Goal: Task Accomplishment & Management: Complete application form

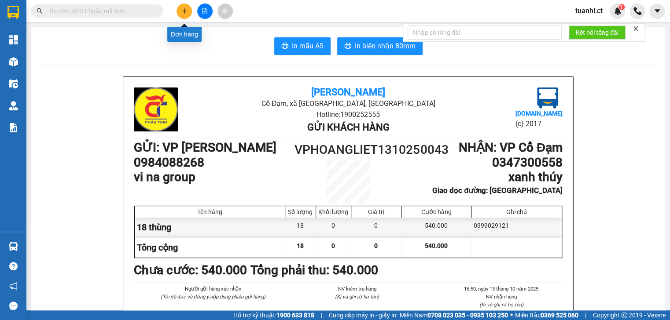
click at [187, 10] on icon "plus" at bounding box center [184, 11] width 6 height 6
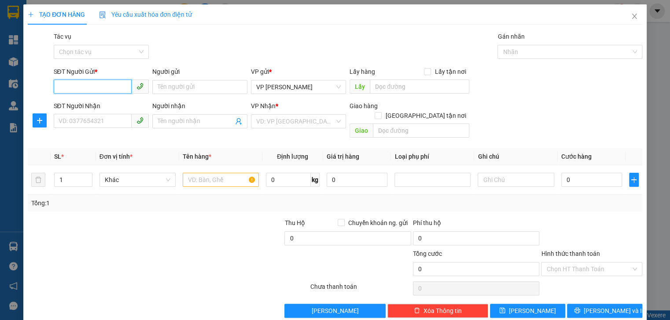
click at [75, 84] on input "SĐT Người Gửi *" at bounding box center [93, 87] width 78 height 14
type input "0918515688"
click at [106, 103] on div "0918515688 - a quang" at bounding box center [101, 105] width 84 height 10
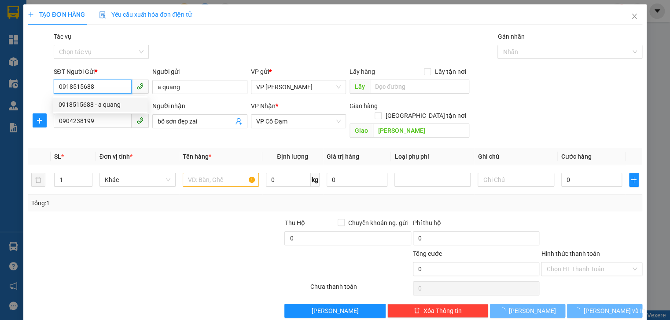
type input "a quang"
type input "0904238199"
type input "bố sơn đẹp zai"
type input "xuân giang"
type input "30.000"
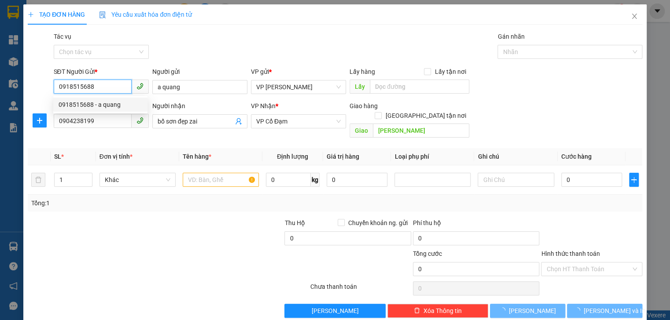
type input "30.000"
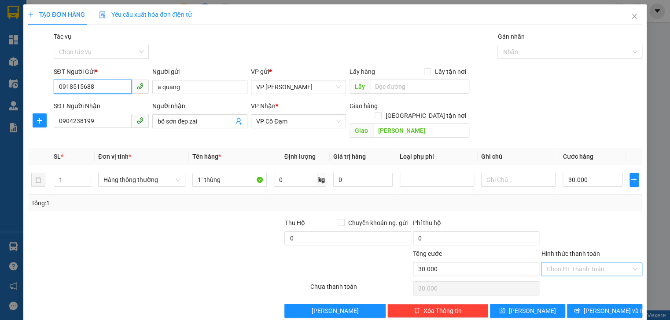
type input "0918515688"
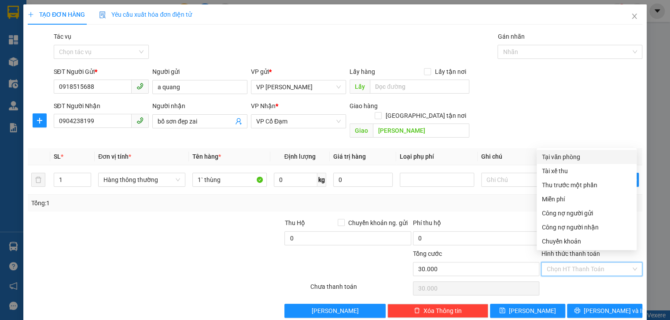
click at [591, 263] on input "Hình thức thanh toán" at bounding box center [588, 269] width 84 height 13
click at [566, 159] on div "Tại văn phòng" at bounding box center [586, 157] width 89 height 10
type input "0"
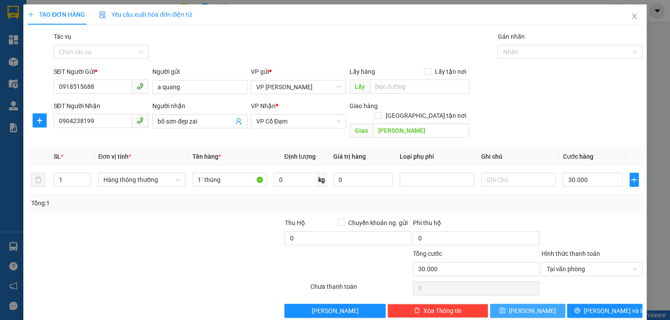
click at [526, 306] on span "Lưu" at bounding box center [532, 311] width 47 height 10
type input "0"
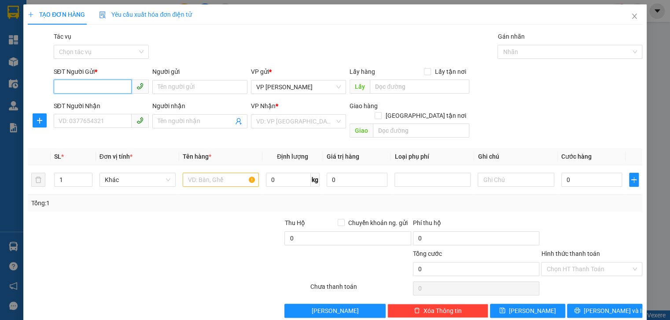
click at [73, 90] on input "SĐT Người Gửi *" at bounding box center [93, 87] width 78 height 14
type input "0355935436"
click at [103, 123] on input "SĐT Người Nhận" at bounding box center [93, 121] width 78 height 14
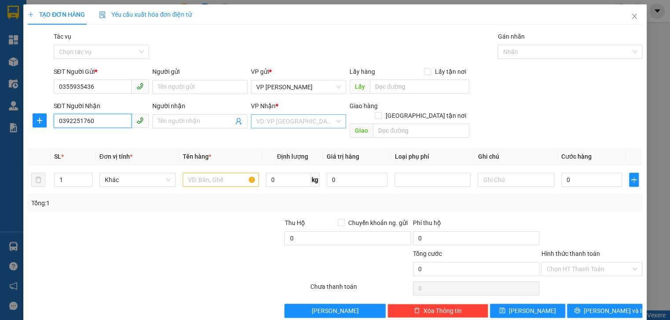
type input "0392251760"
click at [310, 124] on input "search" at bounding box center [295, 121] width 78 height 13
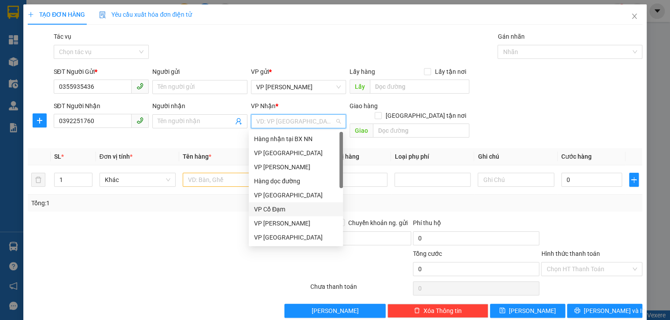
click at [283, 209] on div "VP Cổ Đạm" at bounding box center [296, 210] width 84 height 10
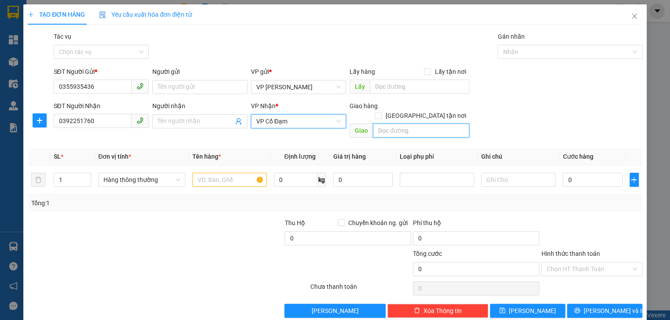
click at [391, 126] on input "text" at bounding box center [421, 131] width 96 height 14
type input "thịnh lộc"
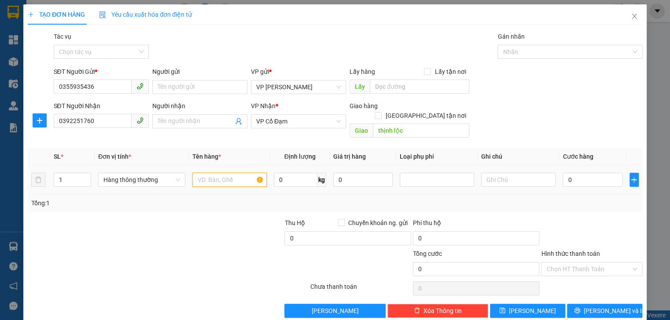
click at [221, 176] on input "text" at bounding box center [229, 180] width 74 height 14
type input "chìa khóa"
click at [576, 173] on input "0" at bounding box center [591, 180] width 59 height 14
type input "3"
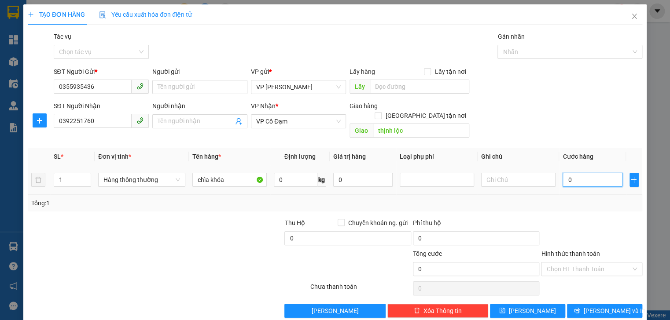
type input "3"
type input "30"
type input "30.000"
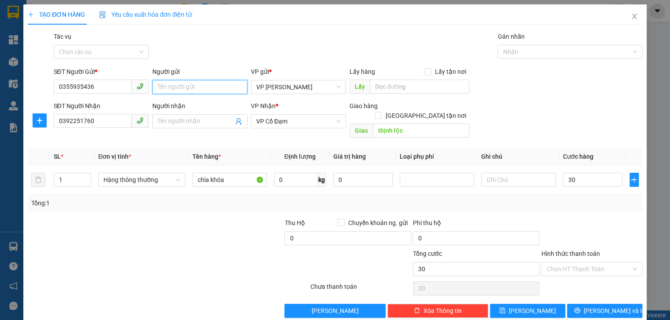
type input "30.000"
click at [174, 85] on input "Người gửi" at bounding box center [199, 87] width 95 height 14
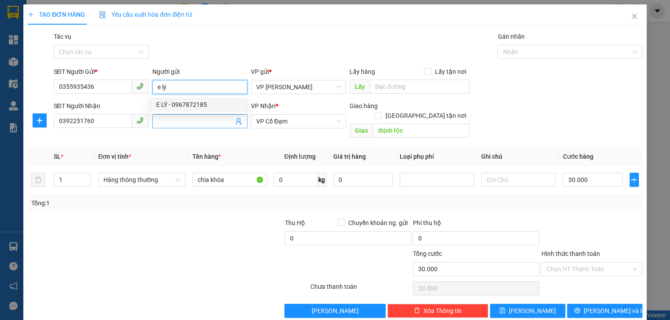
type input "e lý"
click at [181, 121] on input "Người nhận" at bounding box center [196, 122] width 76 height 10
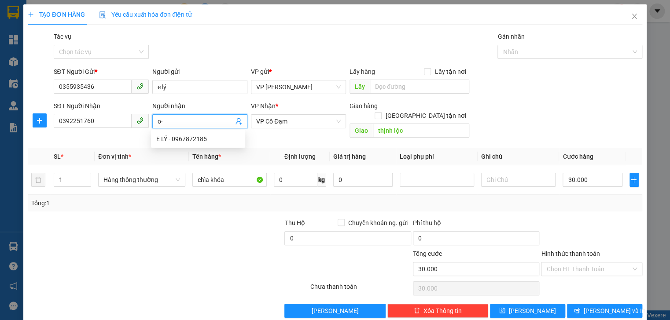
type input "o"
type input "ông phú"
click at [584, 263] on input "Hình thức thanh toán" at bounding box center [588, 269] width 84 height 13
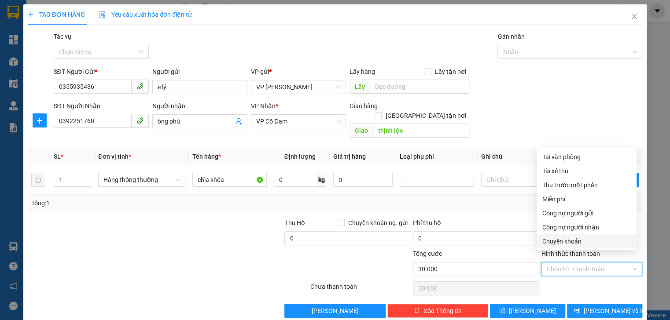
click at [568, 239] on div "Chuyển khoản" at bounding box center [586, 242] width 89 height 10
type input "0"
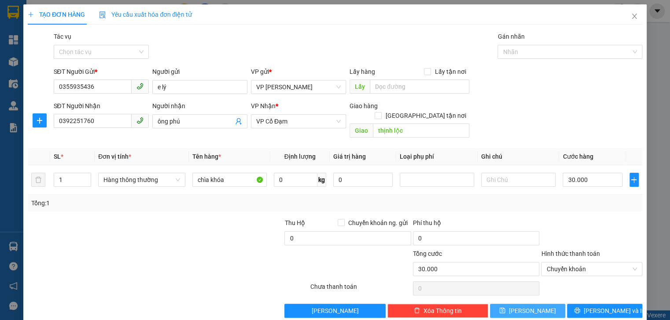
click at [532, 306] on span "Lưu" at bounding box center [532, 311] width 47 height 10
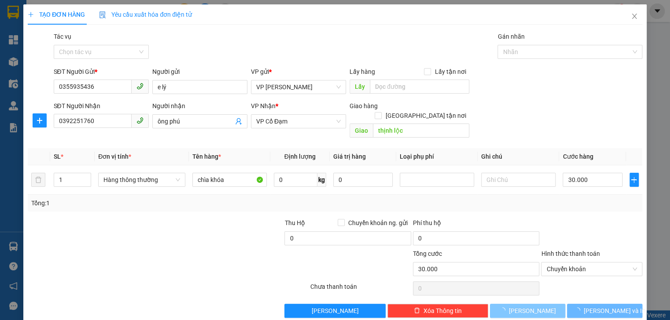
type input "0"
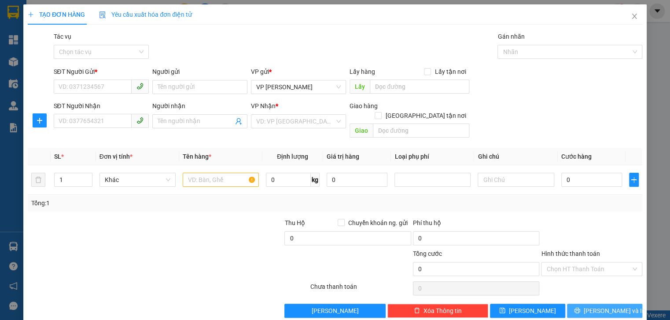
click at [580, 308] on span "printer" at bounding box center [577, 311] width 6 height 7
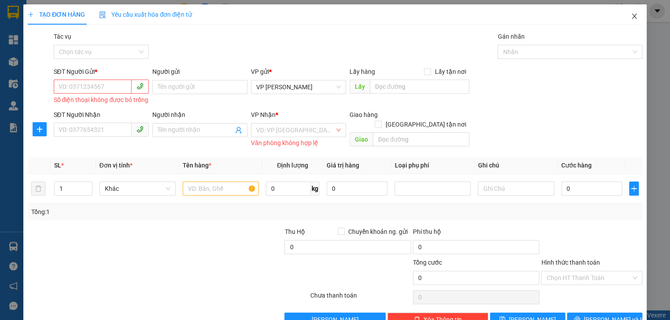
click at [633, 16] on span "Close" at bounding box center [634, 16] width 25 height 25
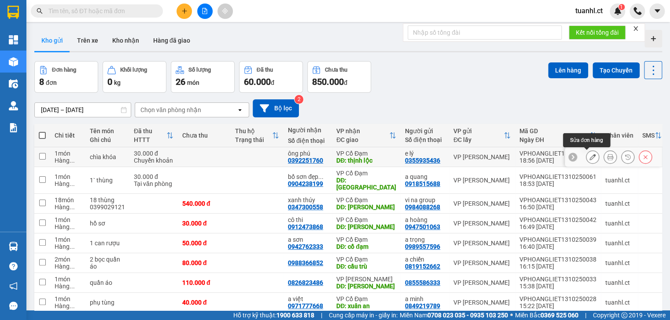
click at [589, 156] on icon at bounding box center [592, 157] width 6 height 6
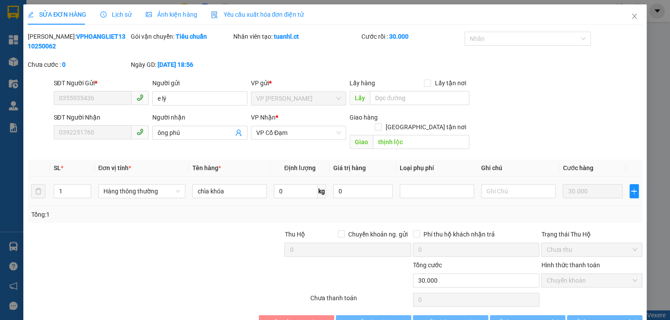
type input "0355935436"
type input "e lý"
type input "0392251760"
type input "ông phú"
type input "thịnh lộc"
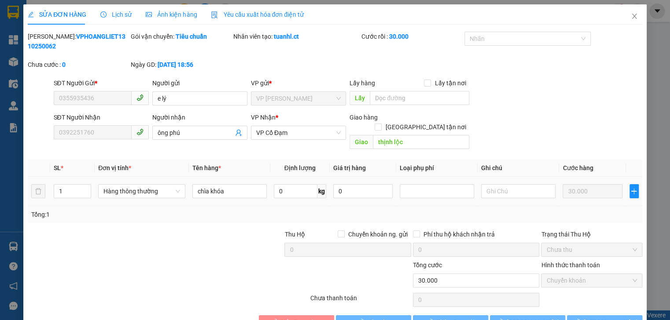
type input "0"
type input "30.000"
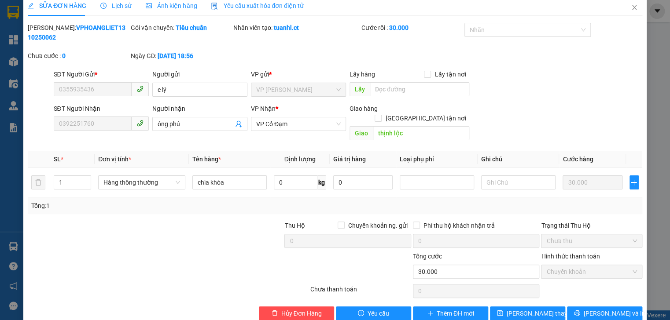
scroll to position [16, 0]
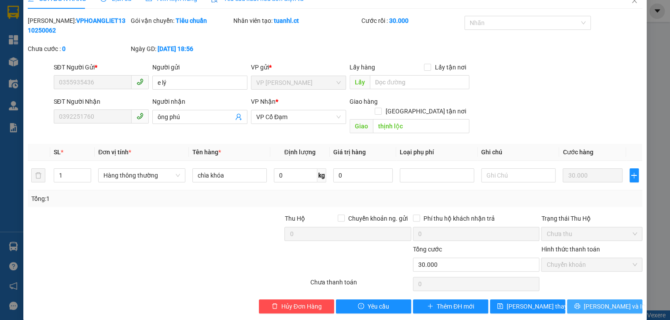
click at [600, 302] on span "[PERSON_NAME] và In" at bounding box center [615, 307] width 62 height 10
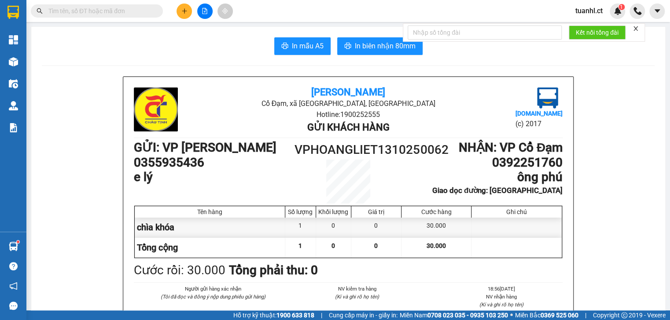
drag, startPoint x: 600, startPoint y: 292, endPoint x: 437, endPoint y: 335, distance: 168.4
click at [180, 12] on button at bounding box center [183, 11] width 15 height 15
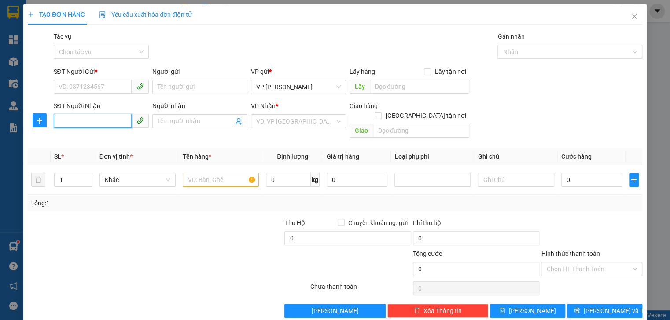
click at [68, 125] on input "SĐT Người Nhận" at bounding box center [93, 121] width 78 height 14
click at [83, 140] on div "0989567061 - A TÙNG kh ck 80K" at bounding box center [103, 139] width 89 height 10
type input "0989567061"
type input "A TÙNG kh ck 80K"
type input "ích hậu"
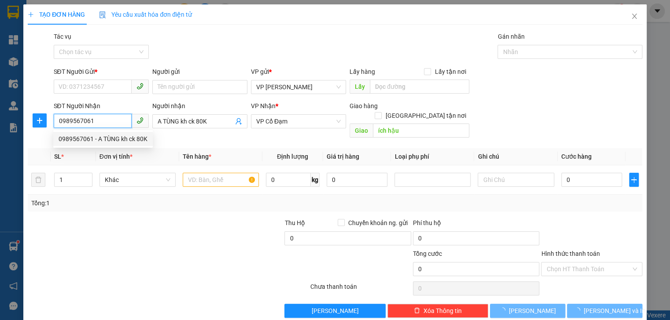
type input "600.000"
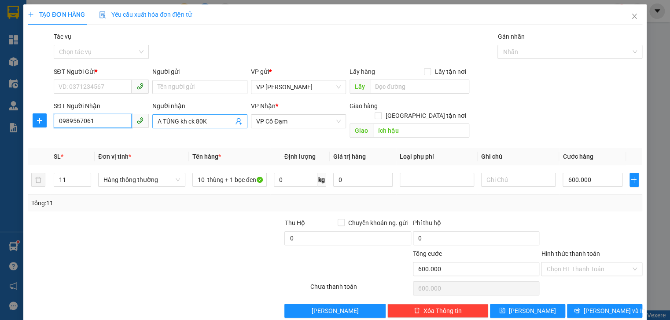
type input "0989567061"
click at [222, 121] on input "A TÙNG kh ck 80K" at bounding box center [196, 122] width 76 height 10
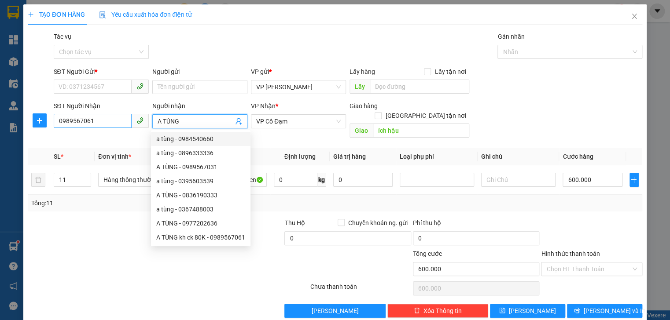
type input "A TÙNG"
click at [110, 120] on input "0989567061" at bounding box center [93, 121] width 78 height 14
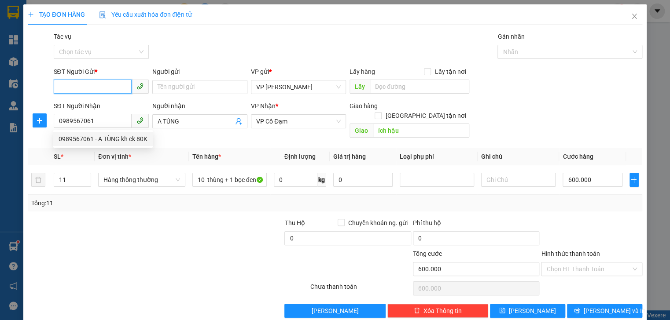
click at [101, 86] on input "SĐT Người Gửi *" at bounding box center [93, 87] width 78 height 14
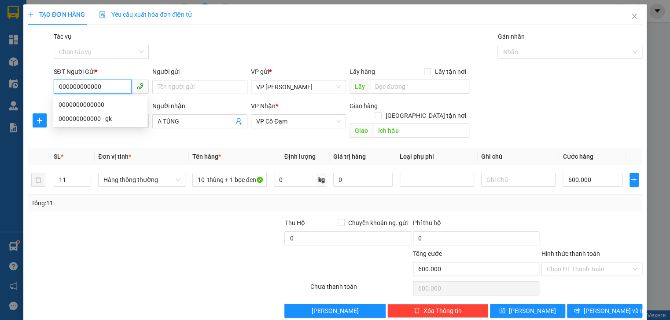
type input "000000000000"
click at [127, 218] on div at bounding box center [91, 233] width 128 height 31
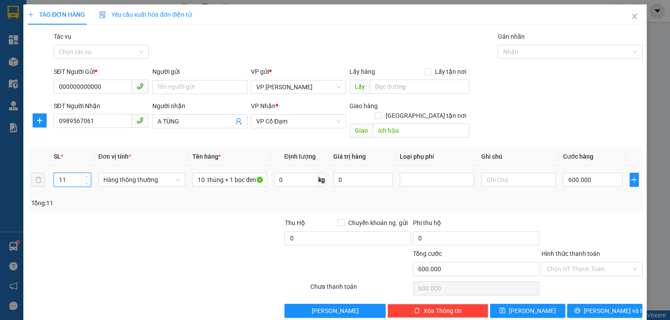
click at [71, 173] on input "11" at bounding box center [72, 179] width 37 height 13
type input "1"
click at [595, 173] on input "600.000" at bounding box center [591, 180] width 59 height 14
type input "0"
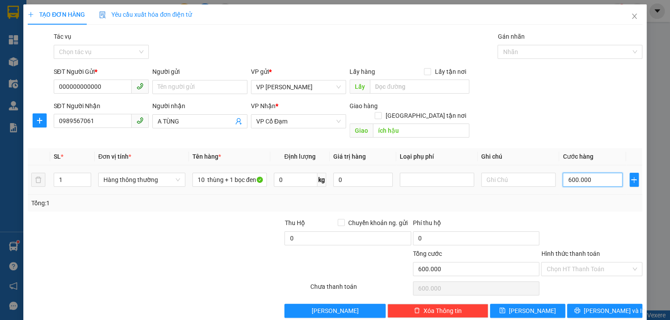
type input "0"
click at [564, 173] on input "0" at bounding box center [591, 180] width 59 height 14
type input "30"
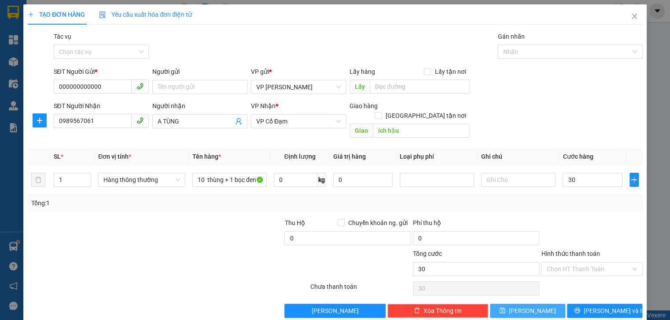
type input "30.000"
click at [537, 304] on button "Lưu" at bounding box center [527, 311] width 75 height 14
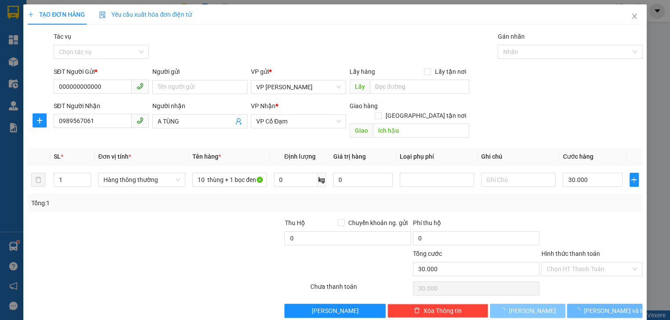
type input "0"
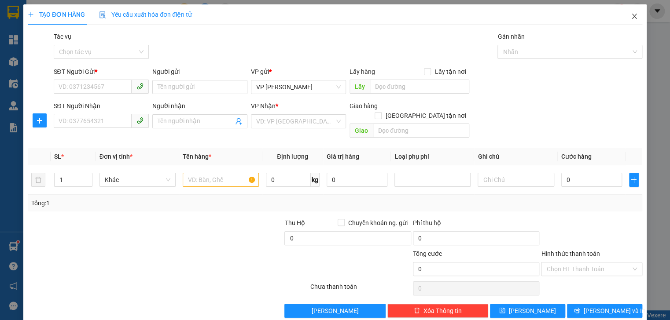
click at [631, 14] on icon "close" at bounding box center [634, 16] width 7 height 7
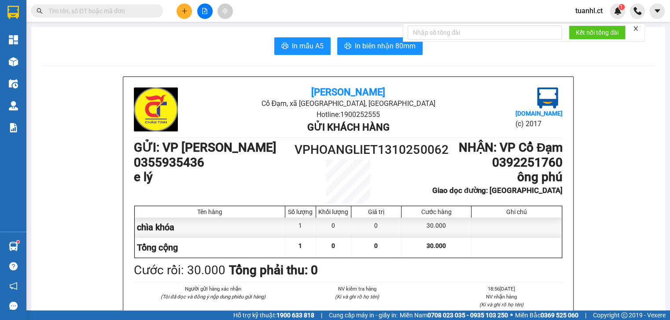
click at [184, 11] on icon "plus" at bounding box center [184, 10] width 0 height 5
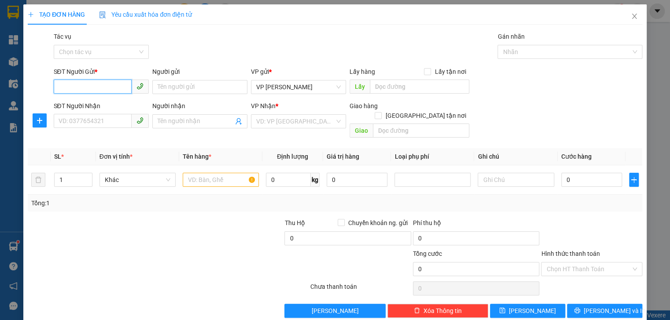
click at [93, 84] on input "SĐT Người Gửi *" at bounding box center [93, 87] width 78 height 14
click at [98, 104] on div "0977001138 - a thế" at bounding box center [101, 105] width 84 height 10
type input "0977001138"
type input "a thế"
type input "0965551800"
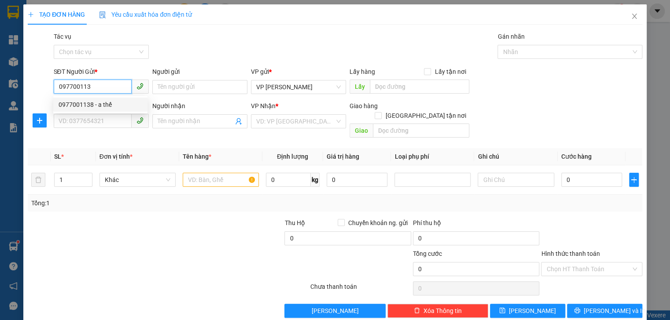
type input "QUẦY THUỐC NGỌC NGÂN"
type input "bình an lộc hà"
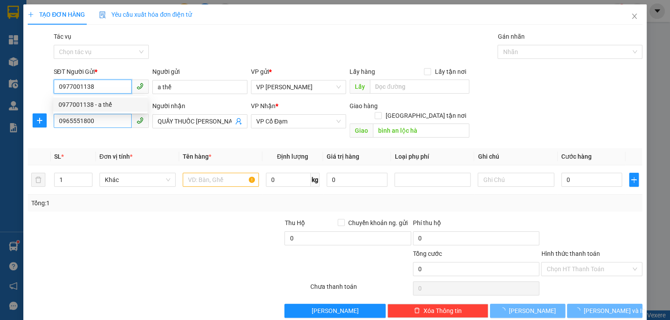
type input "50.000"
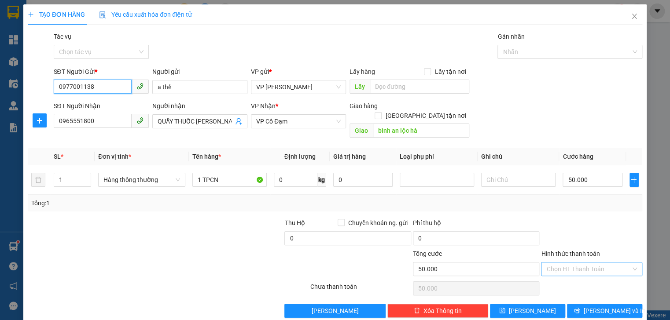
type input "0977001138"
click at [580, 263] on input "Hình thức thanh toán" at bounding box center [588, 269] width 84 height 13
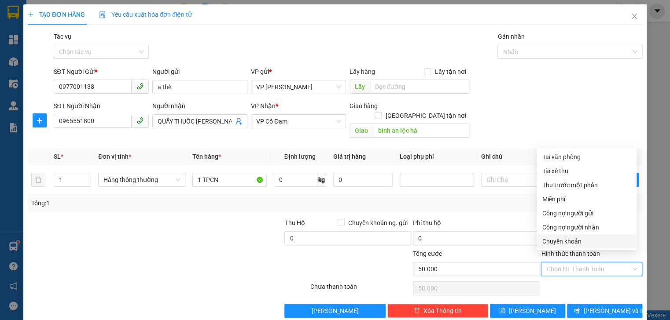
click at [576, 245] on div "Chuyển khoản" at bounding box center [586, 242] width 89 height 10
type input "0"
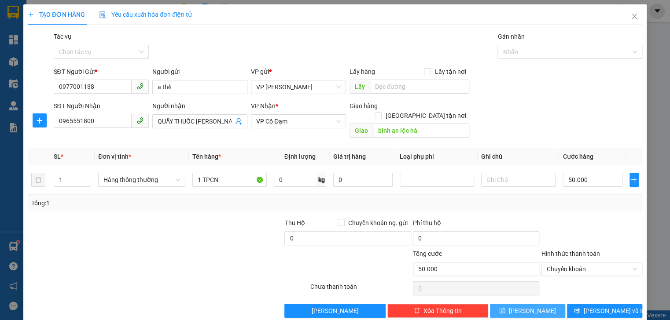
click at [542, 304] on button "Lưu" at bounding box center [527, 311] width 75 height 14
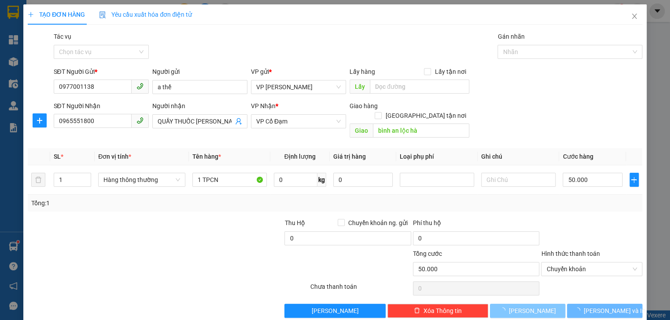
type input "0"
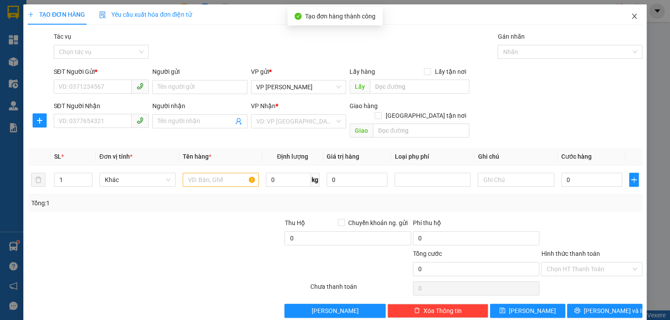
click at [631, 18] on icon "close" at bounding box center [633, 16] width 5 height 5
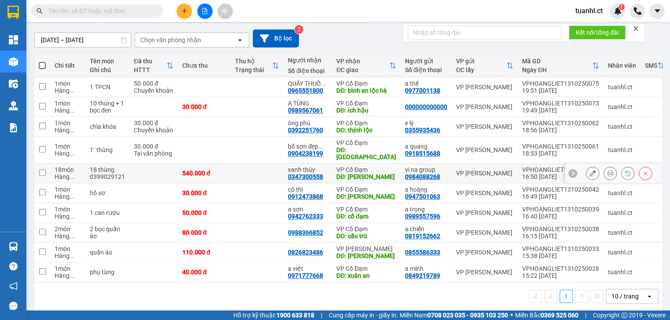
scroll to position [73, 0]
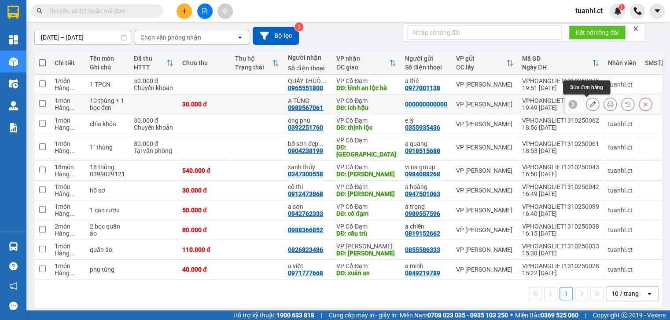
click at [589, 101] on icon at bounding box center [592, 104] width 6 height 6
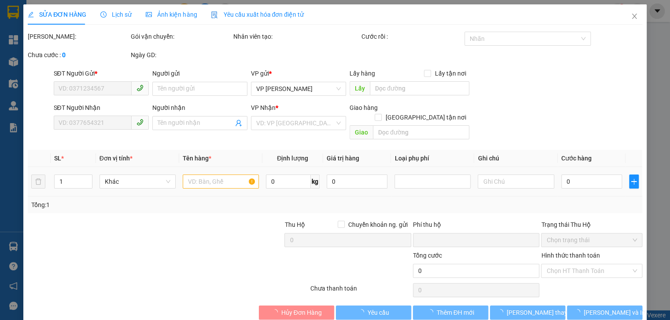
type input "000000000000"
type input "0989567061"
type input "A TÙNG"
type input "ích hậu"
type input "0"
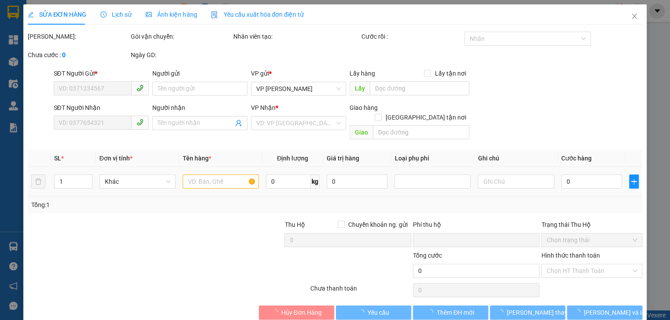
type input "30.000"
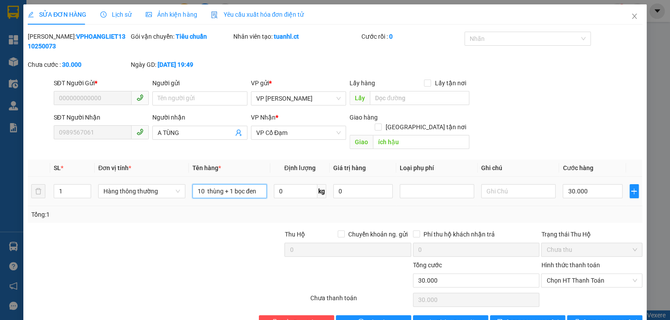
click at [227, 184] on input "10 thùng + 1 bọc đen" at bounding box center [229, 191] width 74 height 14
type input "1 bọc đen"
click at [503, 319] on icon "save" at bounding box center [500, 322] width 6 height 6
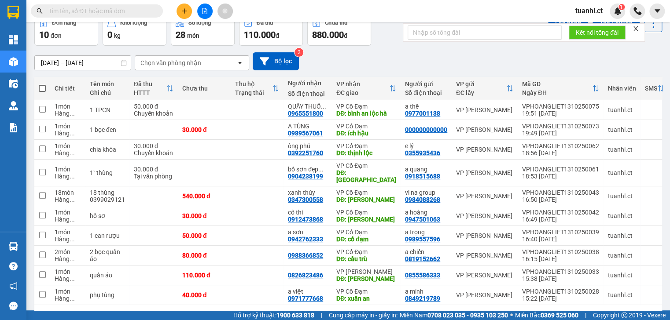
scroll to position [73, 0]
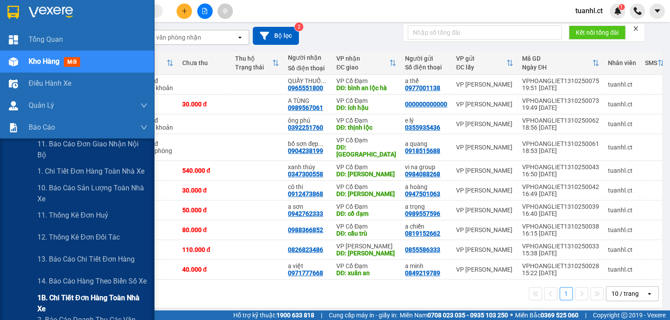
click at [54, 299] on span "1B. Chi tiết đơn hàng toàn nhà xe" at bounding box center [92, 304] width 110 height 22
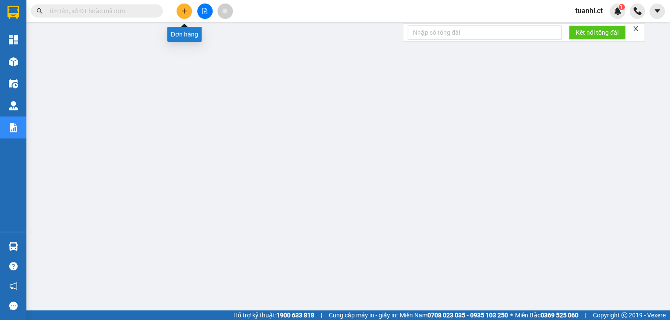
click at [182, 14] on button at bounding box center [183, 11] width 15 height 15
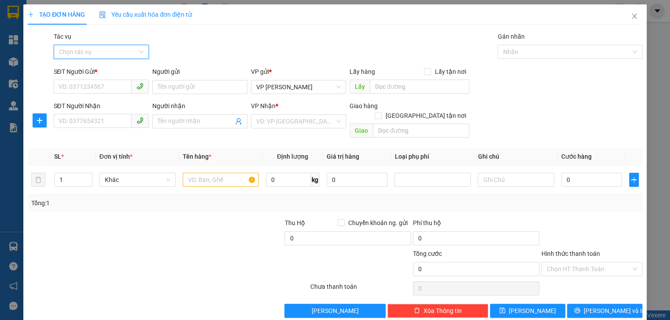
click at [131, 53] on input "Tác vụ" at bounding box center [98, 51] width 78 height 13
click at [114, 84] on div "Nhập hàng kho nhận" at bounding box center [101, 84] width 84 height 10
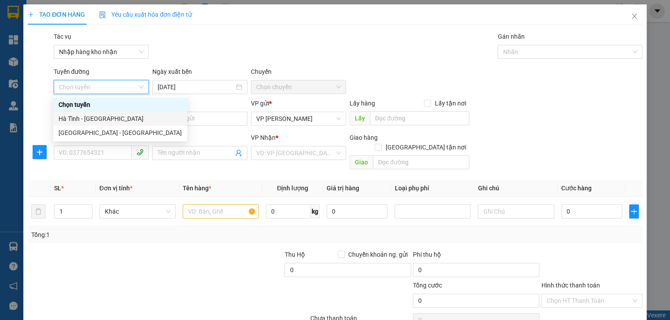
click at [100, 120] on div "Hà Tĩnh - [GEOGRAPHIC_DATA]" at bounding box center [120, 119] width 123 height 10
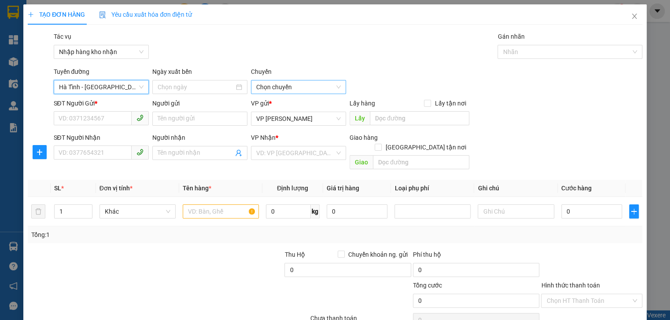
type input "13/10/2025"
click at [105, 121] on input "SĐT Người Gửi *" at bounding box center [93, 118] width 78 height 14
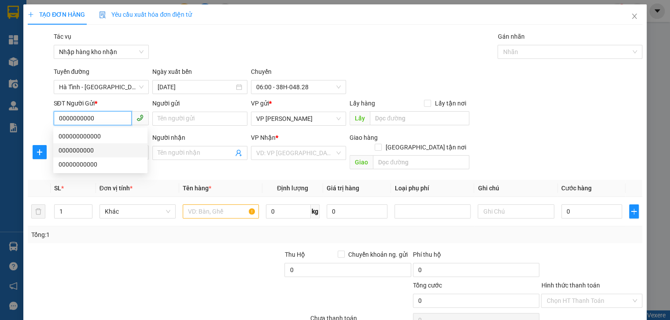
type input "0000000000"
click at [130, 102] on div "SĐT Người Gửi *" at bounding box center [101, 104] width 95 height 10
click at [130, 111] on input "0000000000" at bounding box center [93, 118] width 78 height 14
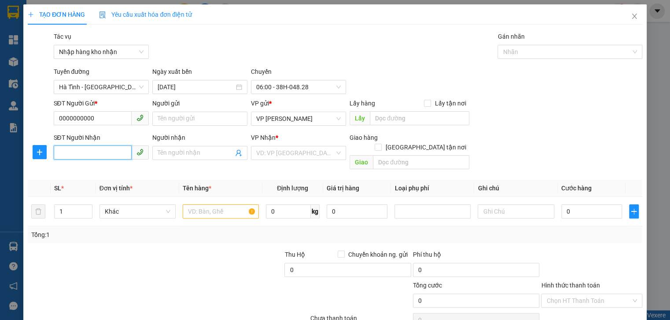
click at [74, 157] on input "SĐT Người Nhận" at bounding box center [93, 153] width 78 height 14
type input "0985089556"
click at [220, 152] on input "Người nhận" at bounding box center [196, 153] width 76 height 10
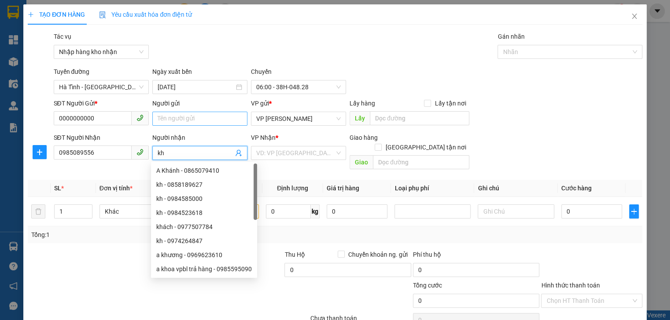
type input "kh"
click at [222, 122] on input "Người gửi" at bounding box center [199, 119] width 95 height 14
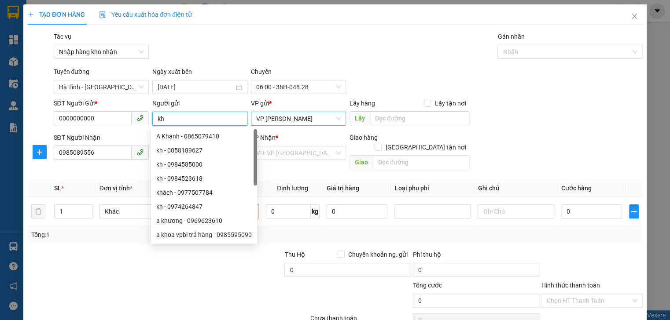
click at [304, 120] on span "VP [PERSON_NAME]" at bounding box center [298, 118] width 84 height 13
type input "kh"
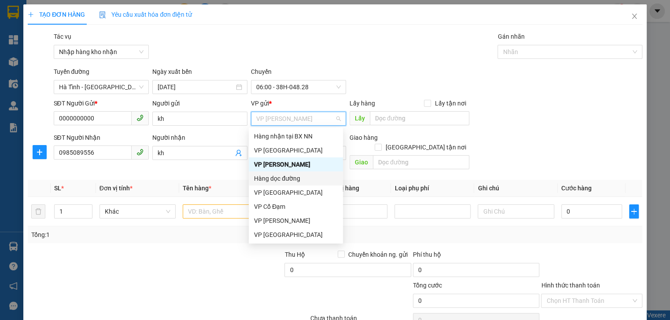
click at [277, 176] on div "Hàng dọc đường" at bounding box center [296, 179] width 84 height 10
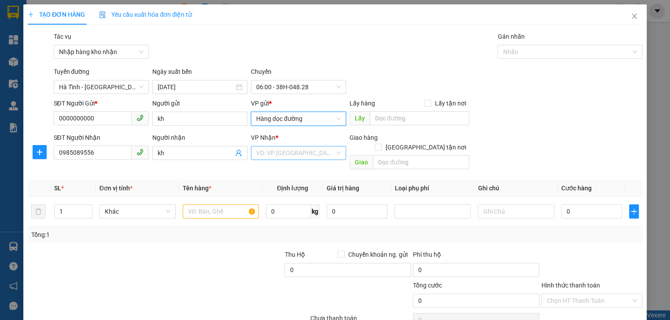
click at [280, 157] on input "search" at bounding box center [295, 153] width 78 height 13
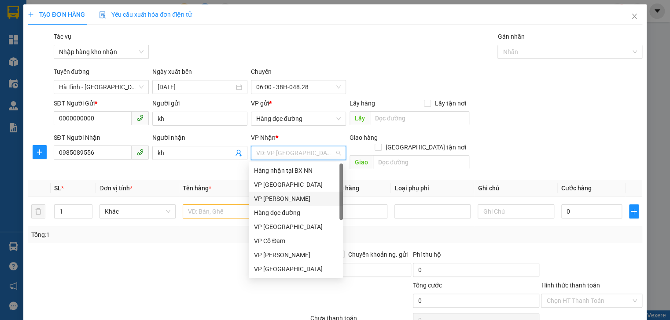
click at [282, 199] on div "VP [PERSON_NAME]" at bounding box center [296, 199] width 84 height 10
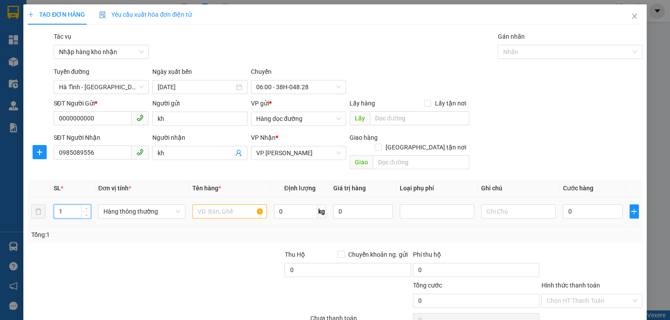
click at [67, 205] on input "1" at bounding box center [72, 211] width 37 height 13
type input "3"
click at [215, 205] on input "text" at bounding box center [229, 212] width 74 height 14
type input "2 bì gạo + 1 xốp"
click at [570, 205] on input "0" at bounding box center [591, 212] width 59 height 14
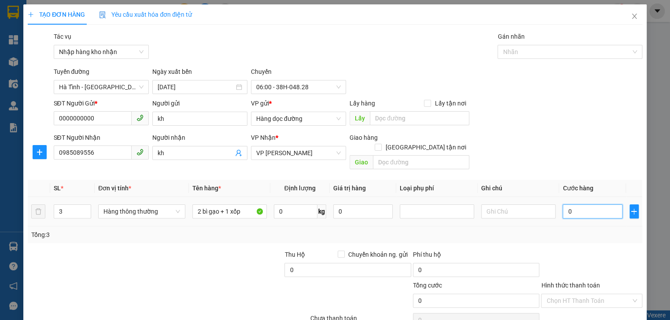
type input "1"
type input "13"
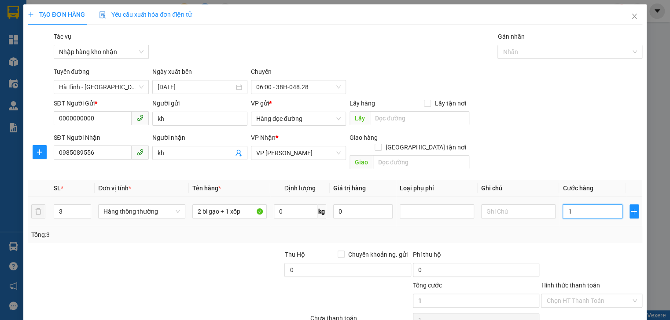
type input "13"
type input "130"
type input "130.000"
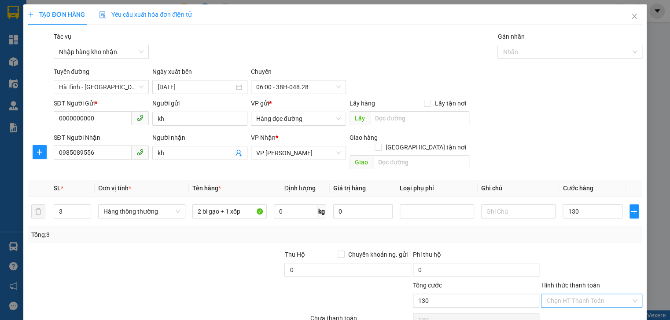
type input "130.000"
click at [579, 294] on input "Hình thức thanh toán" at bounding box center [588, 300] width 84 height 13
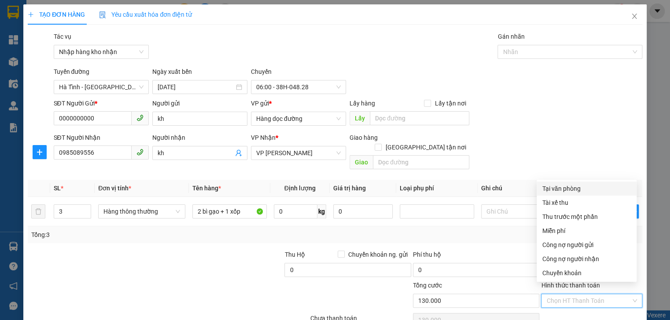
click at [569, 191] on div "Tại văn phòng" at bounding box center [586, 189] width 89 height 10
type input "0"
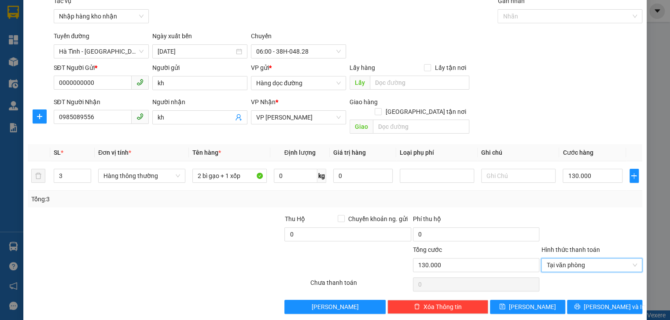
scroll to position [36, 0]
click at [505, 303] on icon "save" at bounding box center [502, 306] width 6 height 6
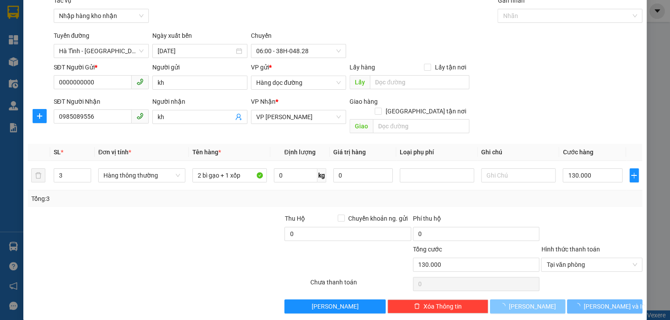
type input "1"
type input "0"
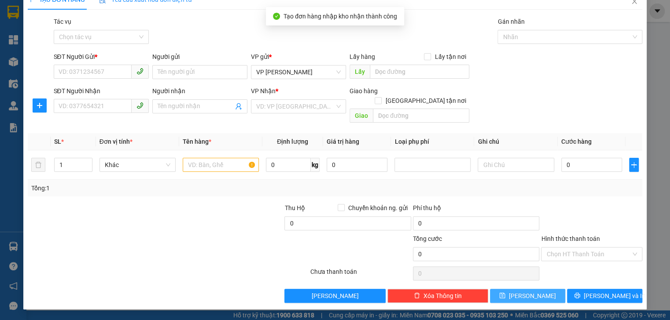
scroll to position [4, 0]
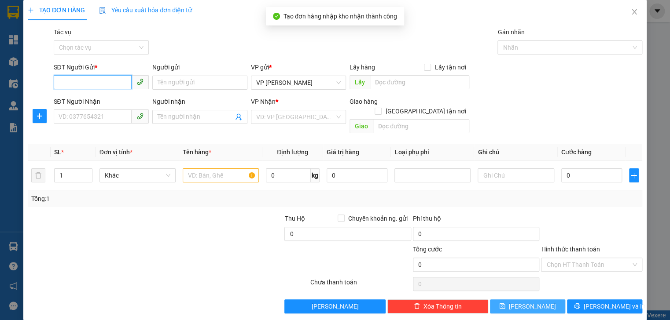
click at [85, 79] on input "SĐT Người Gửi *" at bounding box center [93, 82] width 78 height 14
type input "09"
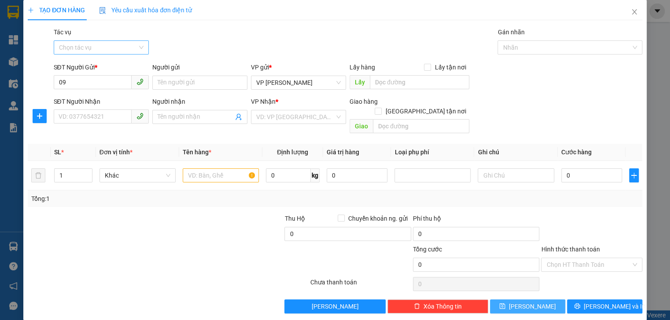
click at [114, 46] on input "Tác vụ" at bounding box center [98, 47] width 78 height 13
click at [98, 77] on div "Nhập hàng kho nhận" at bounding box center [101, 79] width 84 height 10
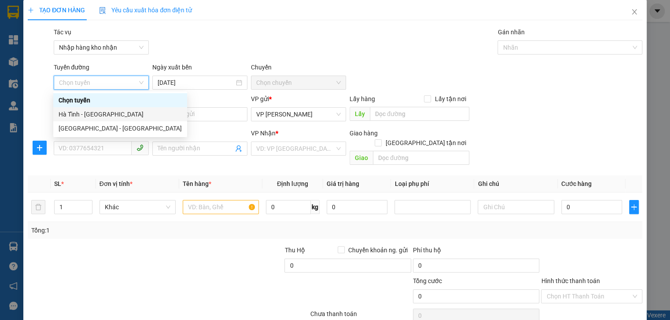
click at [88, 116] on div "Hà Tĩnh - [GEOGRAPHIC_DATA]" at bounding box center [120, 115] width 123 height 10
type input "13/10/2025"
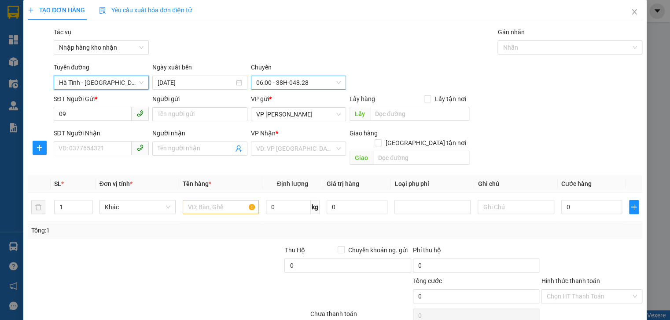
click at [326, 83] on span "06:00 - 38H-048.28" at bounding box center [298, 82] width 84 height 13
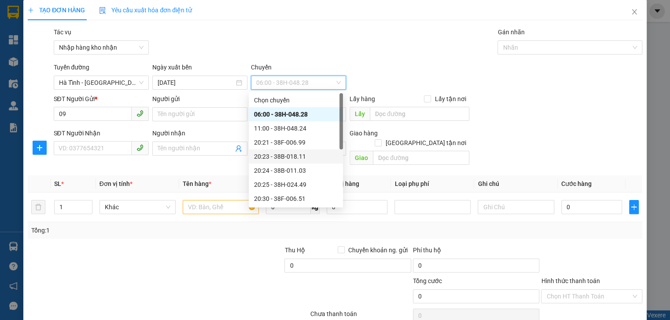
click at [317, 158] on div "20:23 - 38B-018.11" at bounding box center [296, 157] width 84 height 10
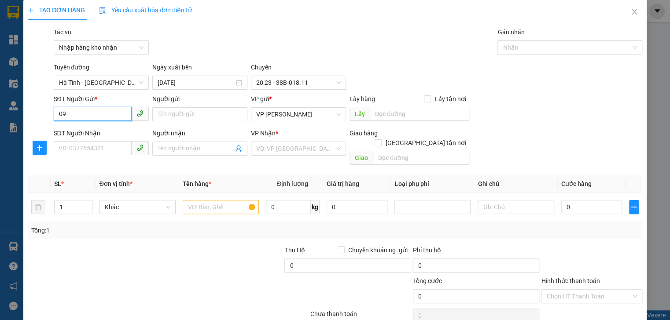
click at [89, 114] on input "09" at bounding box center [93, 114] width 78 height 14
type input "0000000000"
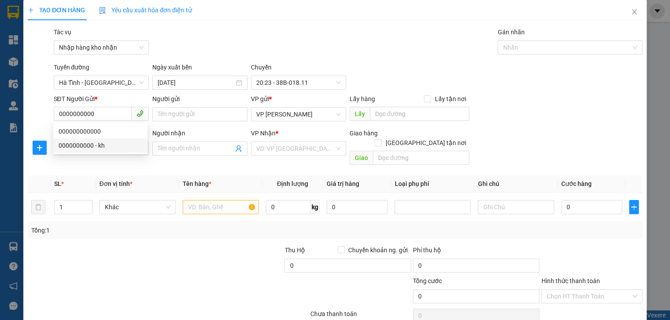
click at [81, 222] on div "Tổng: 1" at bounding box center [335, 230] width 614 height 17
click at [79, 151] on input "SĐT Người Nhận" at bounding box center [93, 148] width 78 height 14
type input "0963362567"
click at [215, 147] on input "Người nhận" at bounding box center [196, 149] width 76 height 10
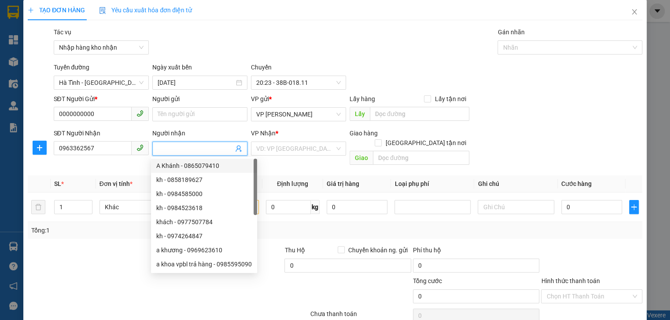
click at [187, 147] on input "Người nhận" at bounding box center [196, 149] width 76 height 10
type input "kh"
click at [296, 148] on input "search" at bounding box center [295, 148] width 78 height 13
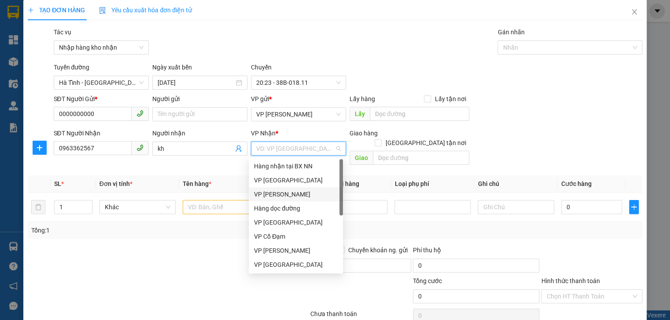
click at [286, 196] on div "VP [PERSON_NAME]" at bounding box center [296, 195] width 84 height 10
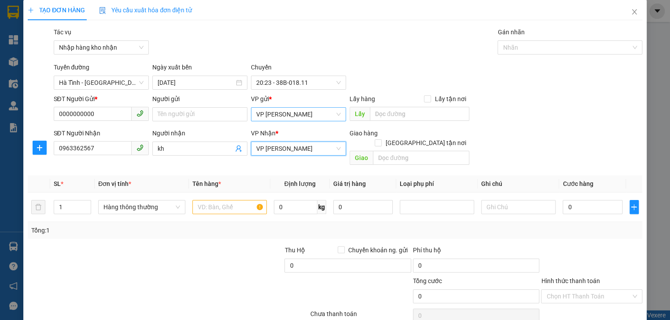
click at [305, 118] on span "VP [PERSON_NAME]" at bounding box center [298, 114] width 84 height 13
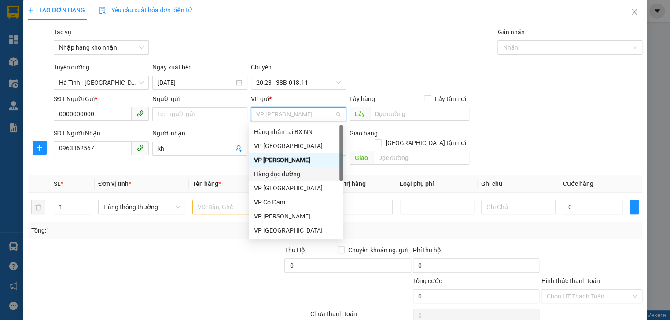
click at [289, 176] on div "Hàng dọc đường" at bounding box center [296, 174] width 84 height 10
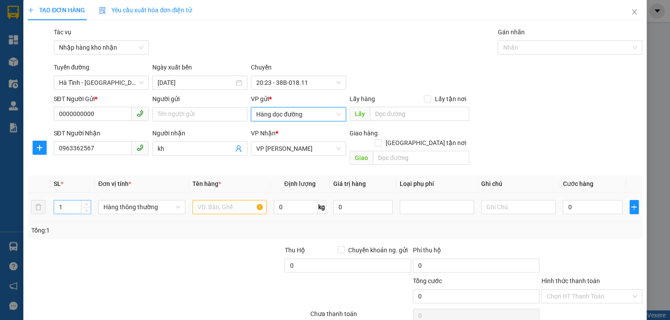
click at [68, 202] on input "1" at bounding box center [72, 207] width 37 height 13
type input "3"
click at [198, 201] on input "text" at bounding box center [229, 207] width 74 height 14
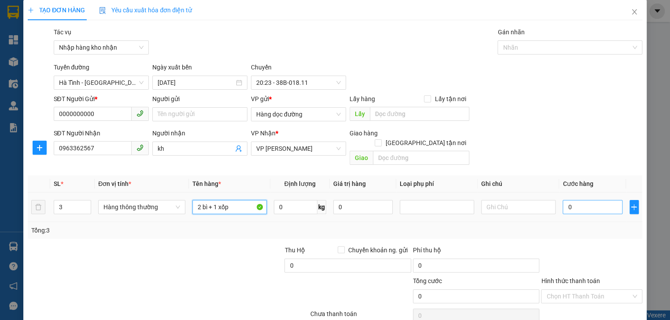
type input "2 bì + 1 xốp"
click at [573, 200] on input "0" at bounding box center [591, 207] width 59 height 14
type input "1"
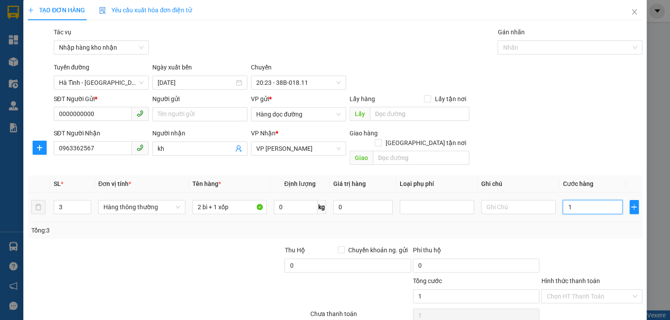
type input "10"
type input "100"
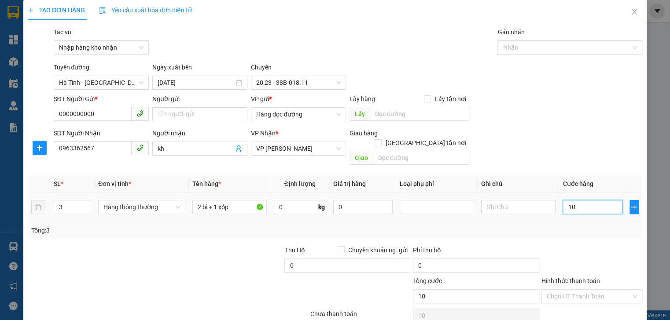
type input "100"
type input "100.000"
click at [570, 290] on input "Hình thức thanh toán" at bounding box center [588, 296] width 84 height 13
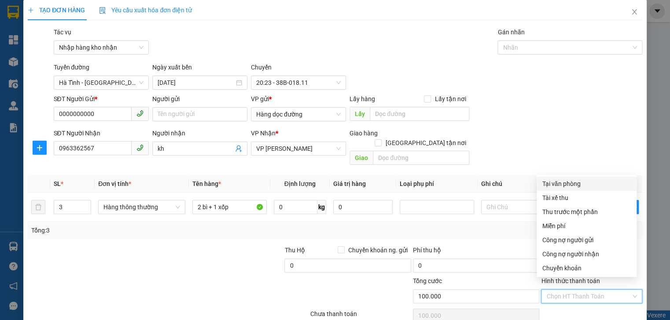
click at [564, 185] on div "Tại văn phòng" at bounding box center [586, 184] width 89 height 10
type input "0"
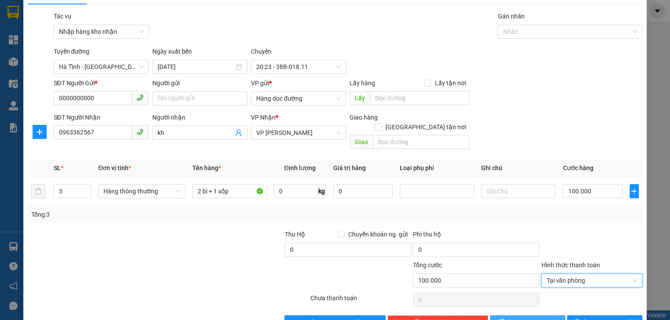
scroll to position [36, 0]
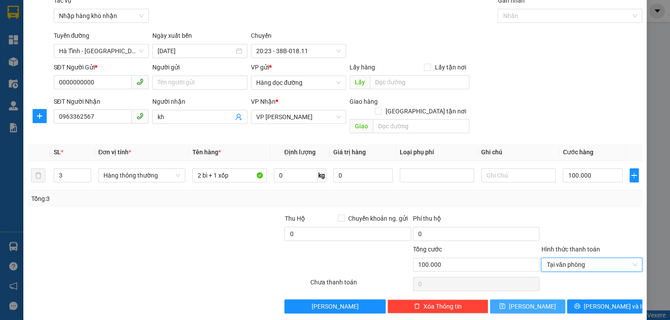
click at [525, 302] on span "Lưu" at bounding box center [532, 307] width 47 height 10
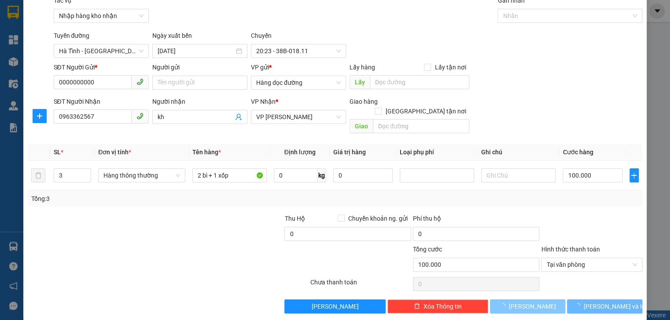
type input "1"
type input "0"
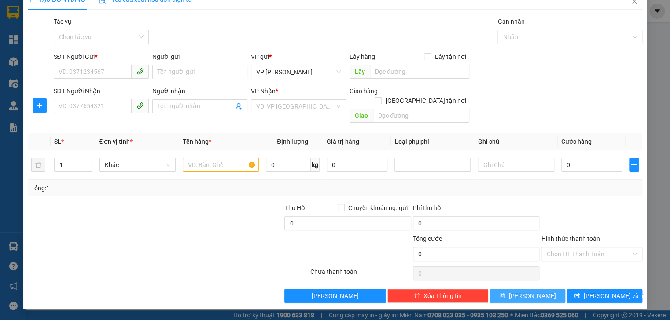
scroll to position [4, 0]
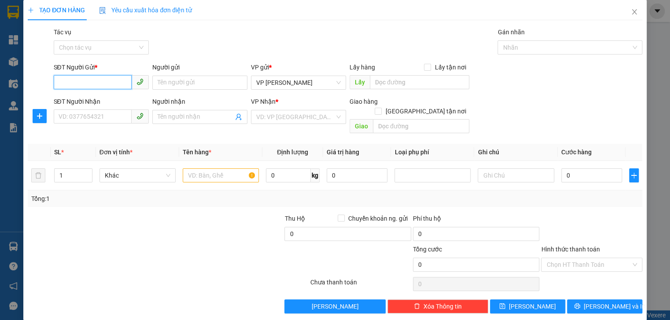
click at [96, 82] on input "SĐT Người Gửi *" at bounding box center [93, 82] width 78 height 14
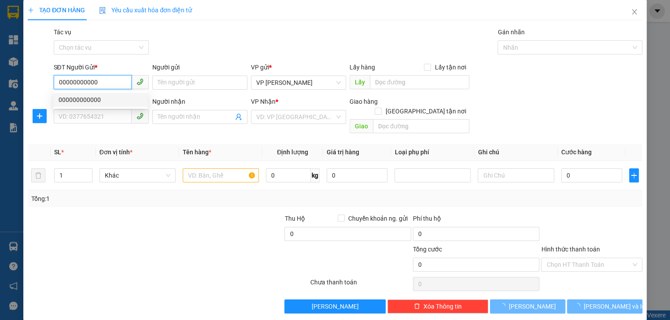
type input "00000000000"
click at [81, 252] on div at bounding box center [117, 260] width 180 height 31
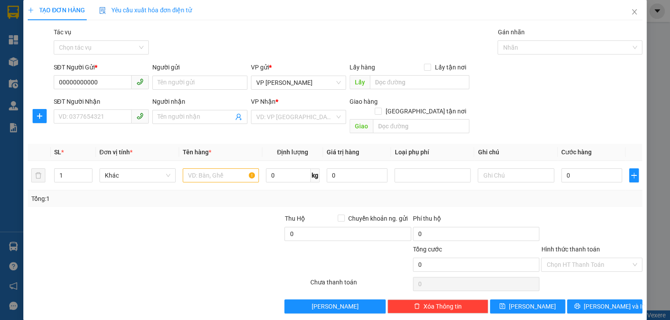
click at [98, 261] on div at bounding box center [117, 260] width 180 height 31
click at [74, 117] on input "SĐT Người Nhận" at bounding box center [93, 117] width 78 height 14
type input "0858189627"
click at [124, 51] on input "Tác vụ" at bounding box center [98, 47] width 78 height 13
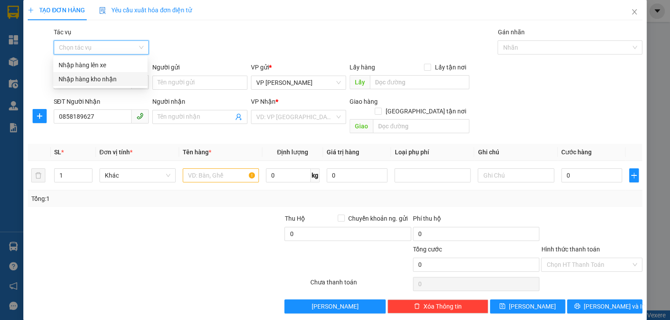
click at [116, 76] on div "Nhập hàng kho nhận" at bounding box center [101, 79] width 84 height 10
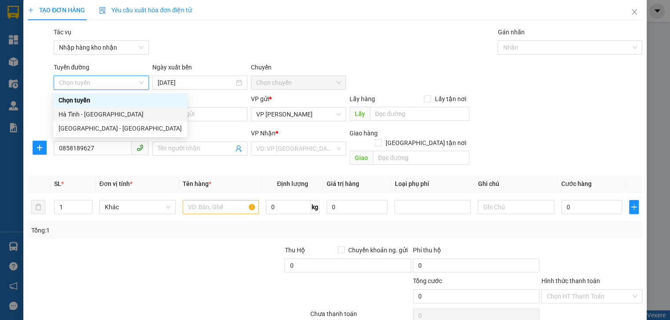
click at [108, 119] on div "Hà Tĩnh - [GEOGRAPHIC_DATA]" at bounding box center [120, 115] width 123 height 10
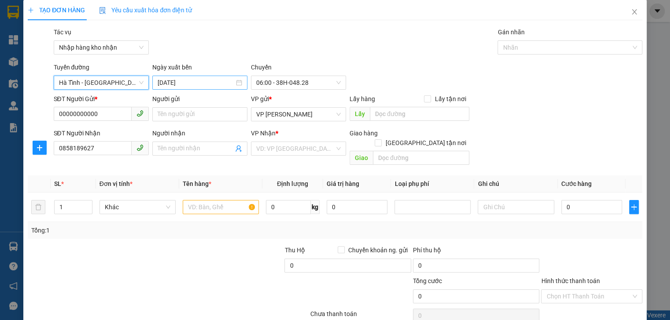
click at [234, 83] on div "13/10/2025" at bounding box center [200, 83] width 84 height 10
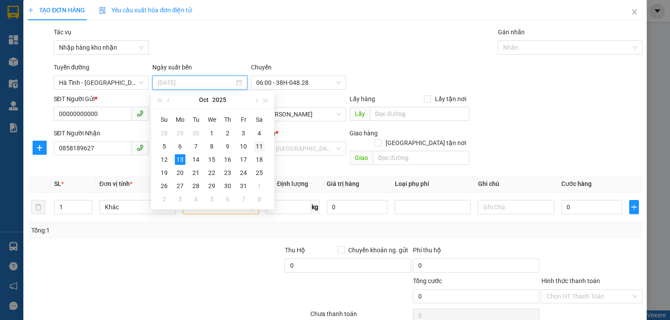
click at [257, 147] on div "11" at bounding box center [259, 146] width 11 height 11
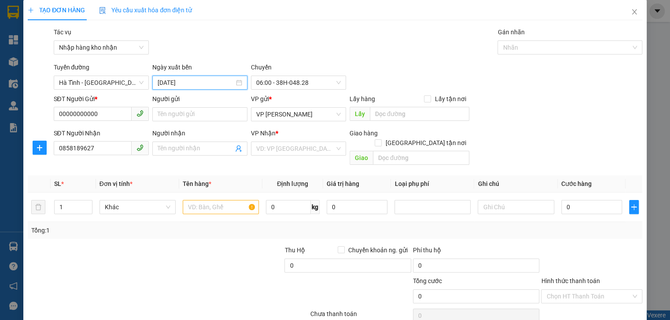
type input "11/10/2025"
click at [315, 84] on span "06:00 - 38H-048.28" at bounding box center [298, 82] width 84 height 13
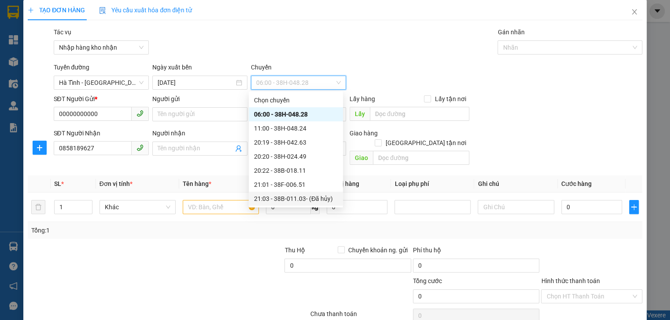
click at [310, 194] on div "21:03 - 38B-011.03 - (Đã hủy)" at bounding box center [296, 199] width 84 height 10
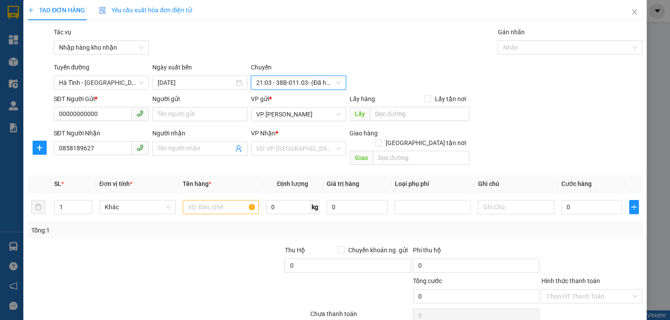
click at [330, 81] on span "21:03 - 38B-011.03 - (Đã hủy)" at bounding box center [298, 82] width 84 height 13
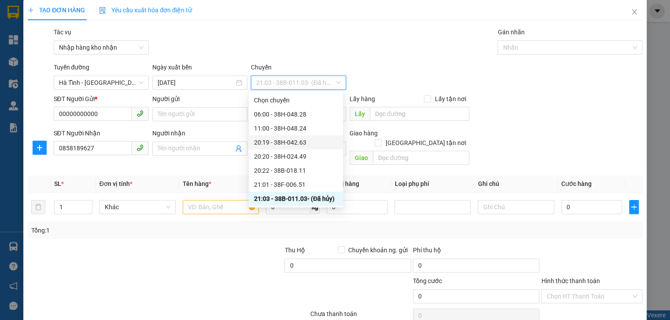
click at [300, 144] on div "20:19 - 38H-042.63" at bounding box center [296, 143] width 84 height 10
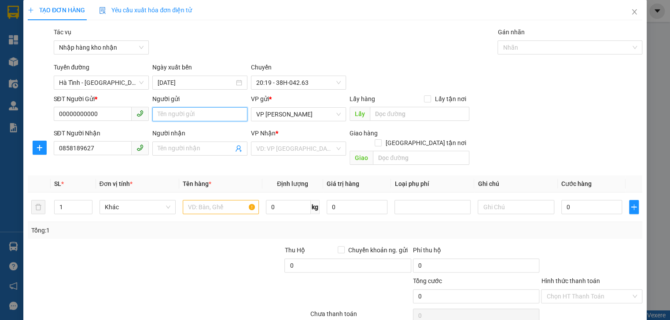
click at [196, 117] on input "Người gửi" at bounding box center [199, 114] width 95 height 14
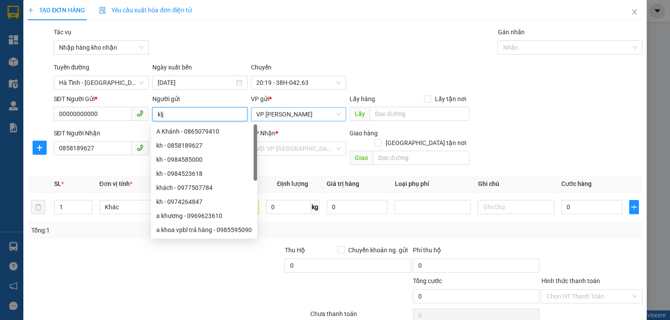
click at [303, 111] on span "VP [PERSON_NAME]" at bounding box center [298, 114] width 84 height 13
type input "klj"
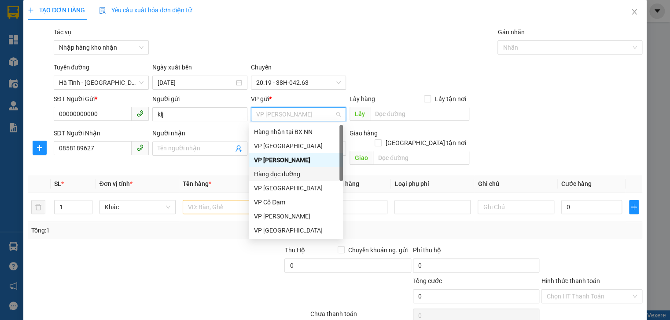
click at [281, 176] on div "Hàng dọc đường" at bounding box center [296, 174] width 84 height 10
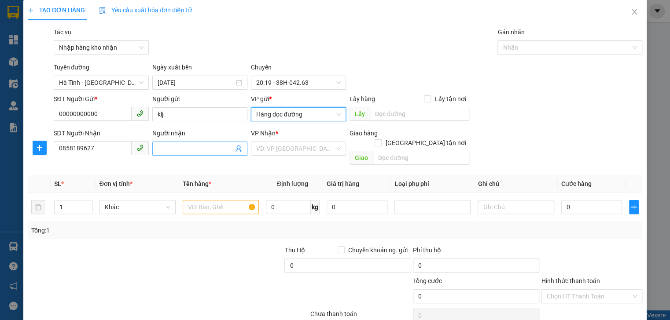
click at [176, 150] on input "Người nhận" at bounding box center [196, 149] width 76 height 10
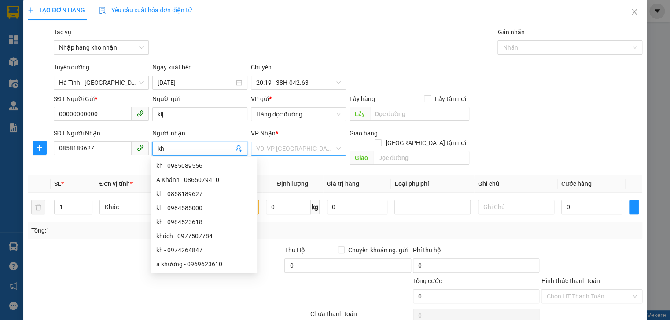
type input "kh"
click at [286, 151] on input "search" at bounding box center [295, 148] width 78 height 13
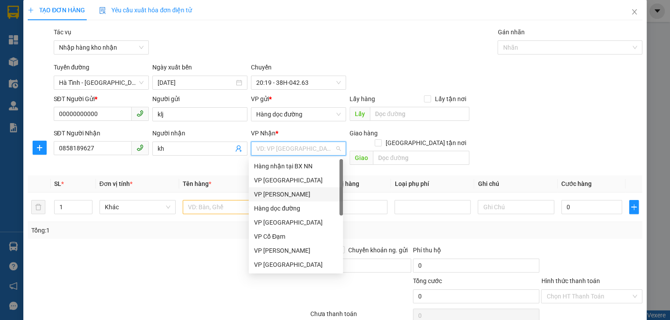
click at [281, 192] on div "VP [PERSON_NAME]" at bounding box center [296, 195] width 84 height 10
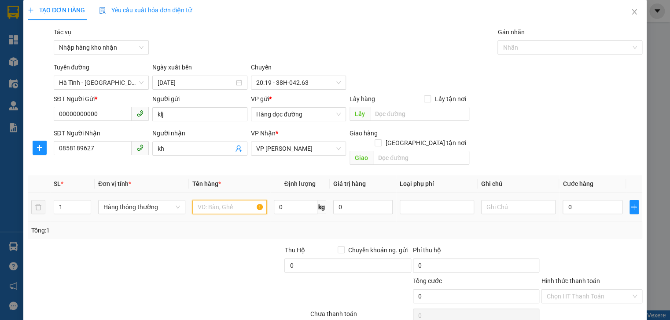
click at [216, 200] on input "text" at bounding box center [229, 207] width 74 height 14
type input "1 bì gạo"
click at [575, 202] on input "0" at bounding box center [591, 207] width 59 height 14
type input "8"
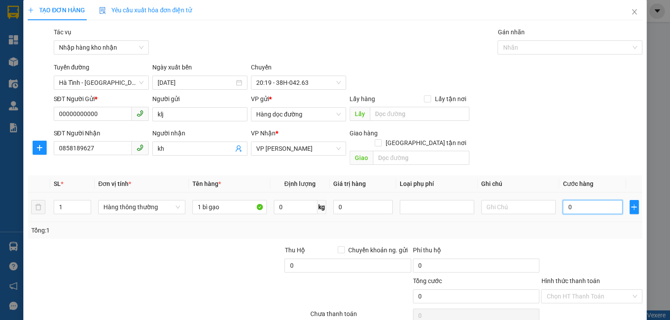
type input "8"
type input "80"
type input "80.000"
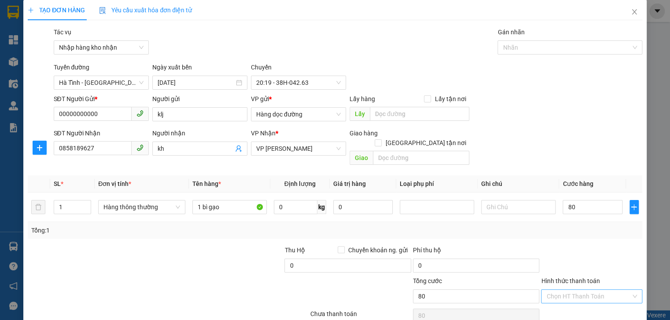
type input "80.000"
click at [604, 290] on input "Hình thức thanh toán" at bounding box center [588, 296] width 84 height 13
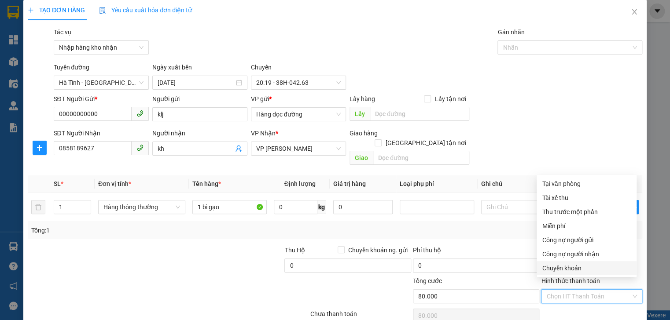
click at [570, 267] on div "Chuyển khoản" at bounding box center [586, 269] width 89 height 10
type input "0"
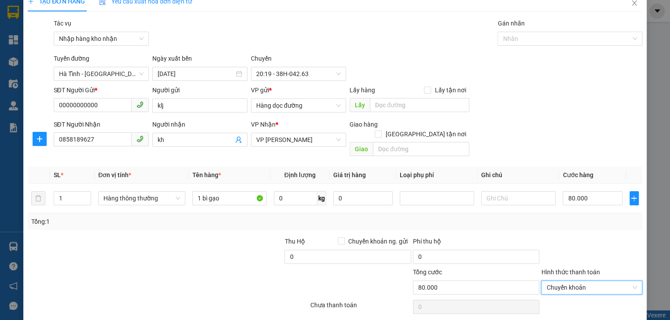
scroll to position [36, 0]
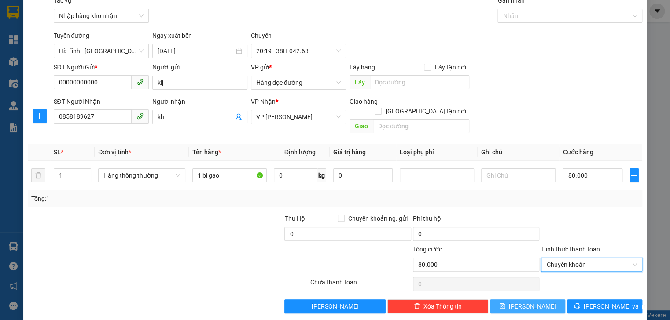
click at [542, 300] on button "Lưu" at bounding box center [527, 307] width 75 height 14
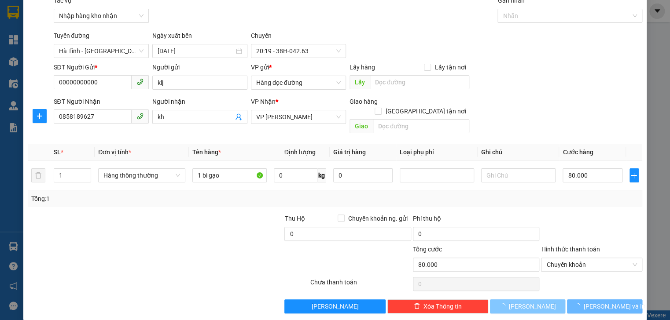
type input "0"
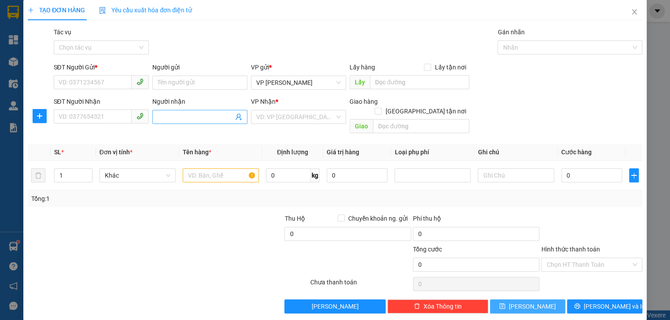
scroll to position [0, 0]
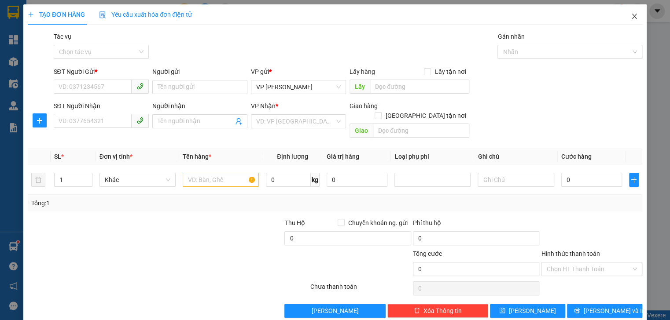
click at [631, 18] on icon "close" at bounding box center [634, 16] width 7 height 7
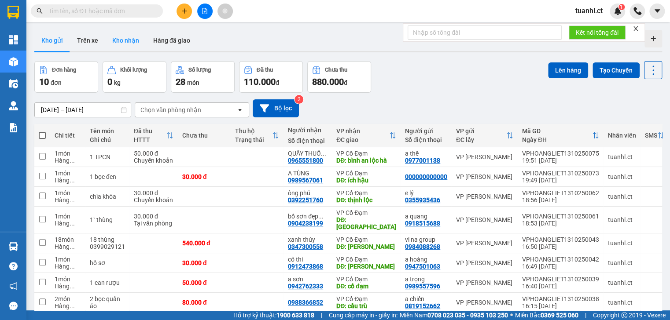
click at [128, 44] on button "Kho nhận" at bounding box center [125, 40] width 41 height 21
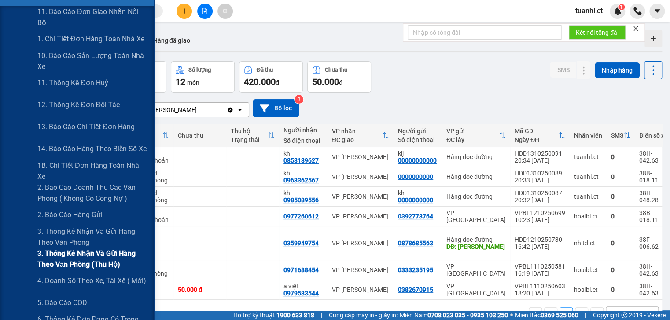
scroll to position [141, 0]
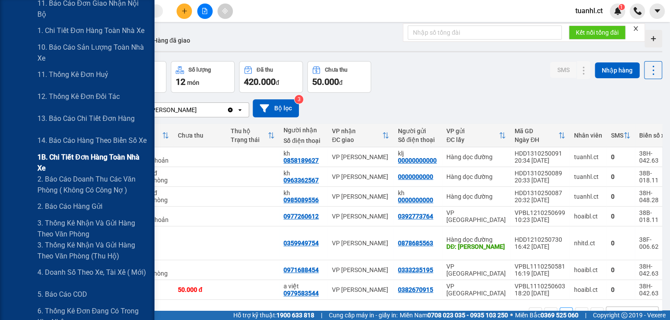
click at [91, 164] on span "1B. Chi tiết đơn hàng toàn nhà xe" at bounding box center [92, 163] width 110 height 22
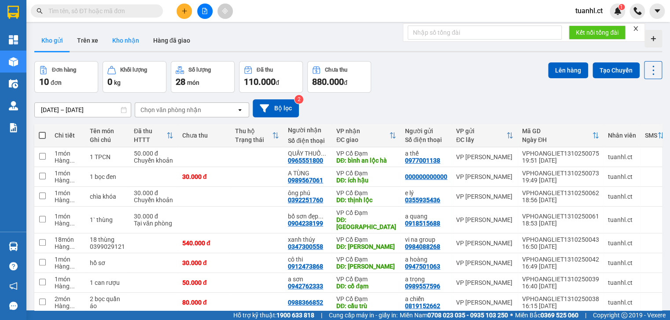
click at [136, 43] on button "Kho nhận" at bounding box center [125, 40] width 41 height 21
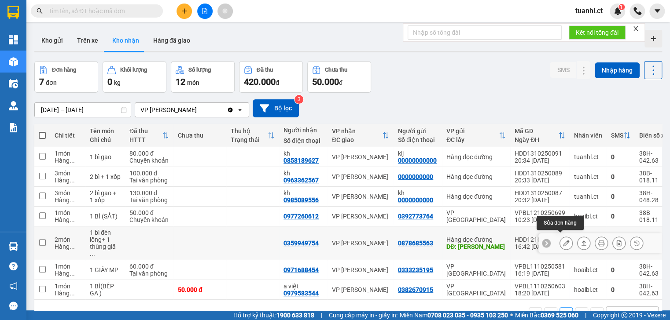
click at [563, 240] on icon at bounding box center [566, 243] width 6 height 6
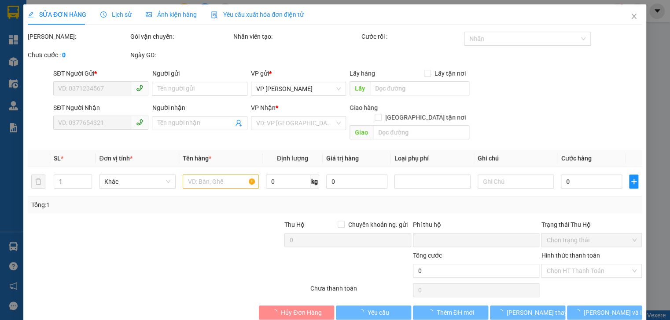
type input "0878685563"
type input "[PERSON_NAME]"
type input "0359949754"
type input "0"
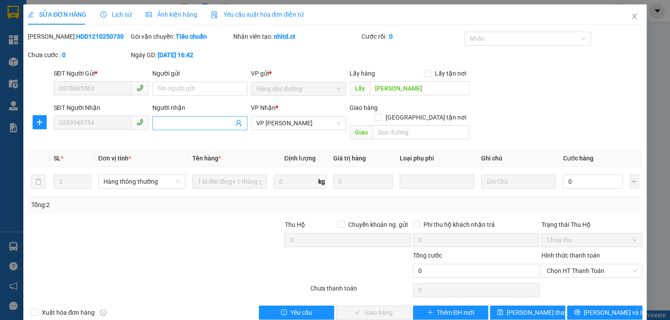
click at [183, 123] on input "Người nhận" at bounding box center [196, 123] width 76 height 10
click at [576, 264] on span "Chọn HT Thanh Toán" at bounding box center [591, 270] width 90 height 13
type input "hàng cưa lợi"
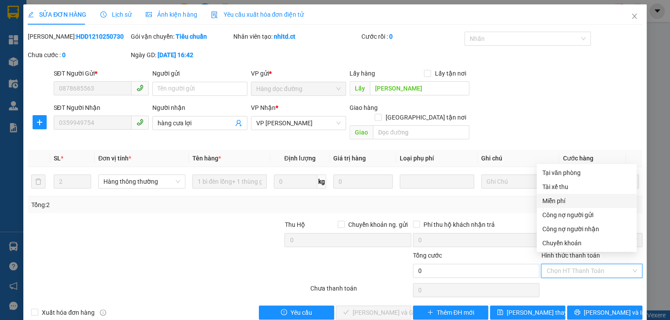
click at [554, 200] on div "Miễn phí" at bounding box center [586, 201] width 89 height 10
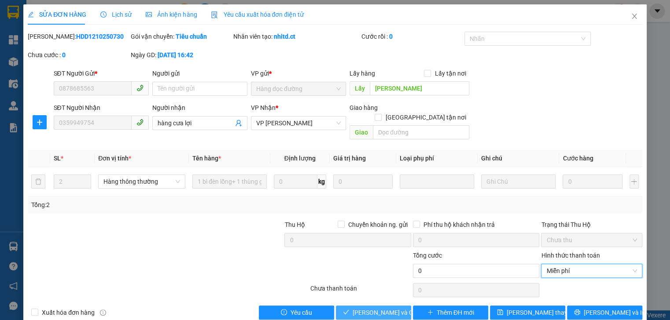
click at [376, 308] on span "[PERSON_NAME] và Giao hàng" at bounding box center [394, 313] width 84 height 10
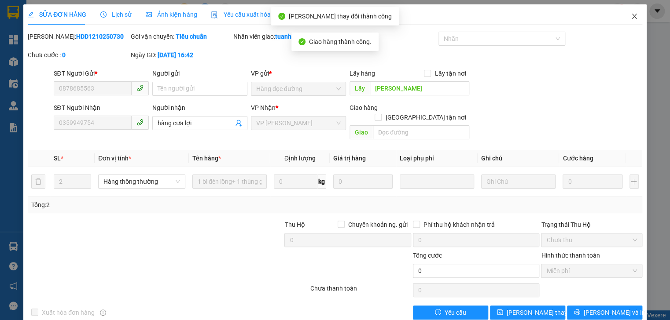
click at [631, 18] on icon "close" at bounding box center [634, 16] width 7 height 7
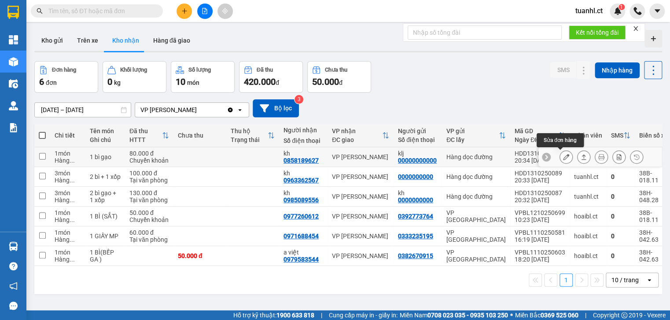
click at [563, 155] on icon at bounding box center [566, 157] width 6 height 6
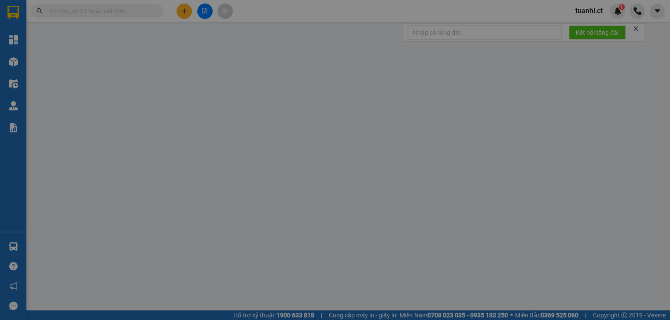
type input "00000000000"
type input "klj"
type input "0858189627"
type input "kh"
type input "0"
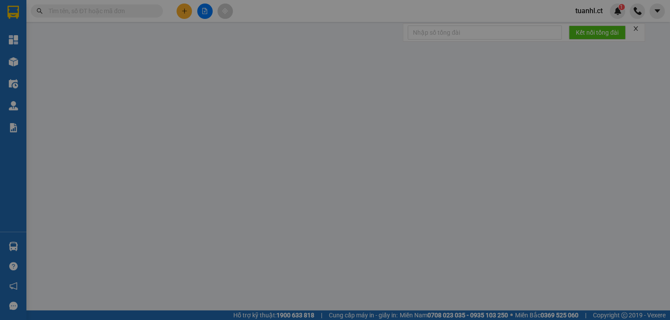
type input "80.000"
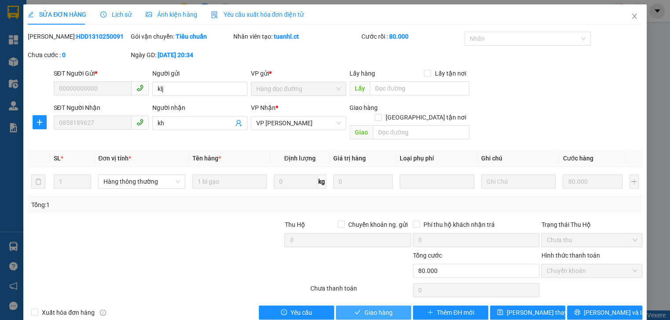
click at [359, 306] on button "Giao hàng" at bounding box center [373, 313] width 75 height 14
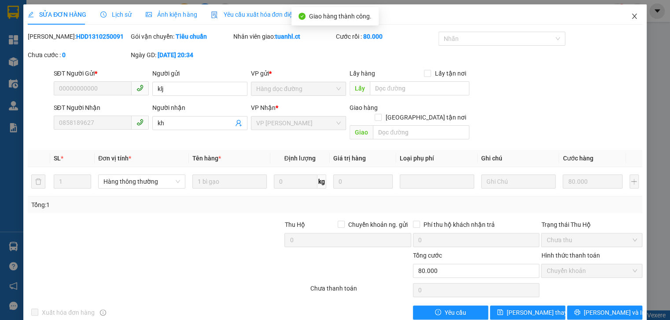
click at [631, 17] on icon "close" at bounding box center [634, 16] width 7 height 7
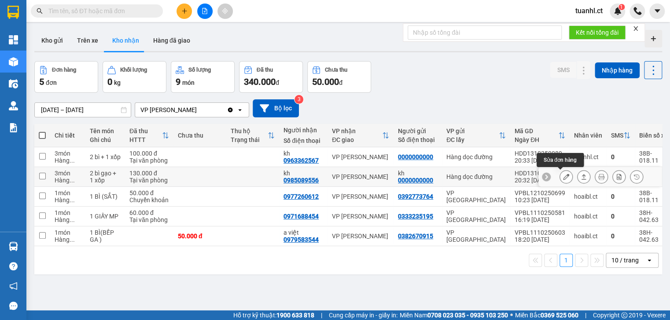
click at [563, 178] on icon at bounding box center [566, 177] width 6 height 6
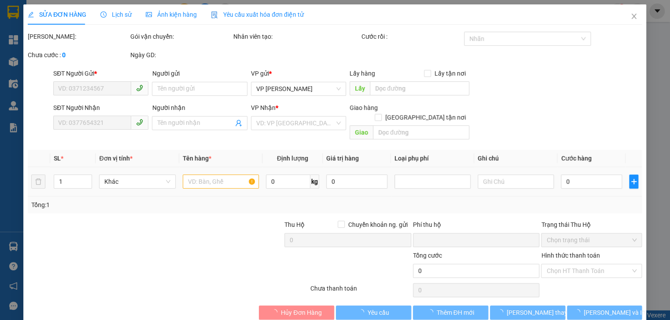
type input "0000000000"
type input "kh"
type input "0985089556"
type input "kh"
type input "0"
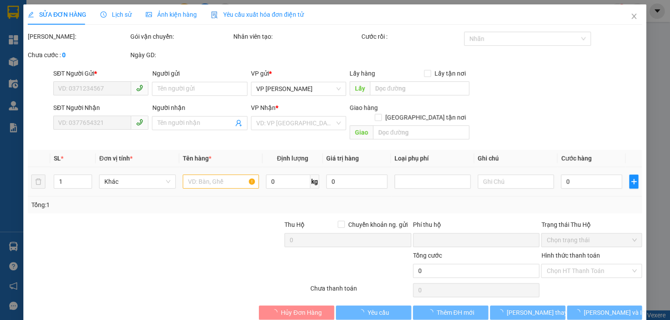
type input "130.000"
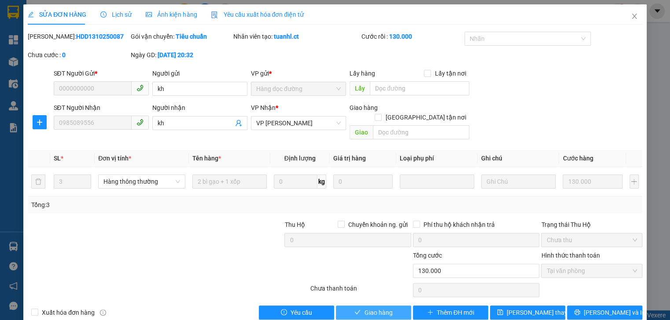
click at [369, 308] on span "Giao hàng" at bounding box center [378, 313] width 28 height 10
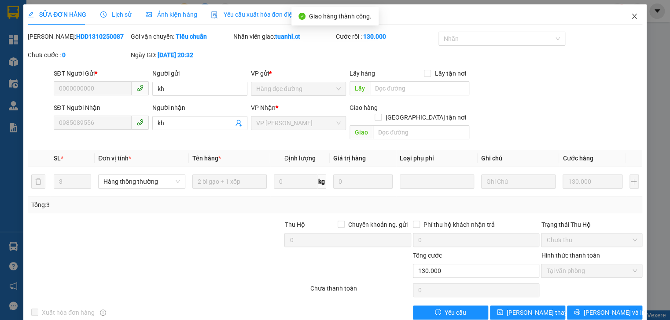
click at [631, 15] on icon "close" at bounding box center [634, 16] width 7 height 7
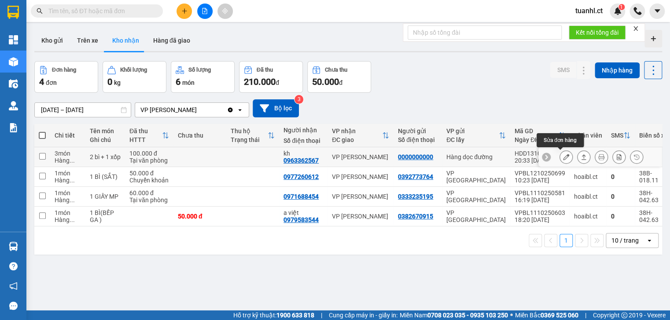
click at [563, 159] on icon at bounding box center [566, 157] width 6 height 6
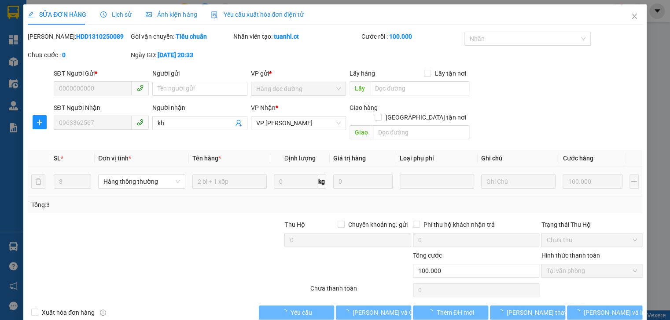
type input "0000000000"
type input "0963362567"
type input "kh"
type input "0"
type input "100.000"
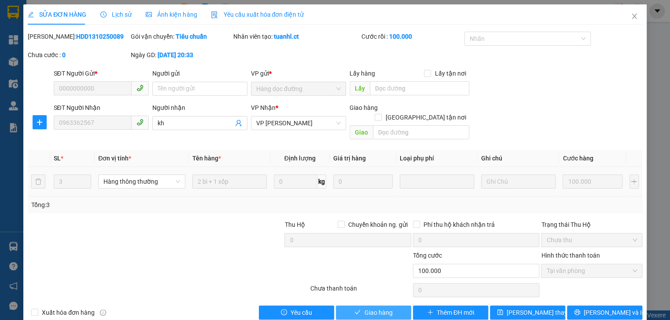
click at [380, 308] on span "Giao hàng" at bounding box center [378, 313] width 28 height 10
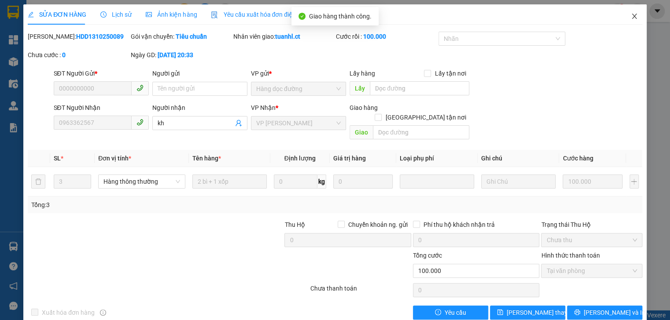
click at [632, 16] on span "Close" at bounding box center [634, 16] width 25 height 25
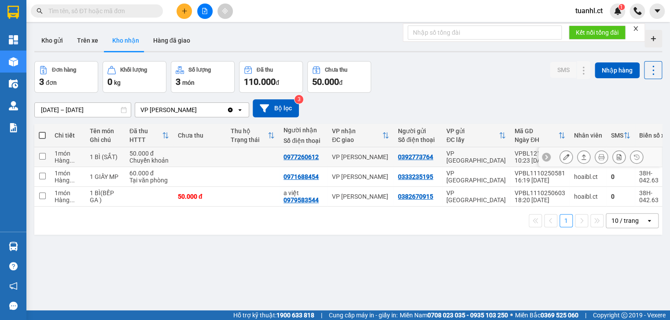
click at [563, 156] on icon at bounding box center [566, 157] width 6 height 6
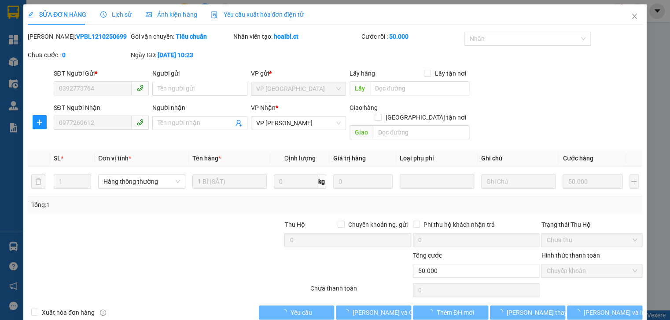
type input "0392773764"
type input "0977260612"
type input "0"
type input "50.000"
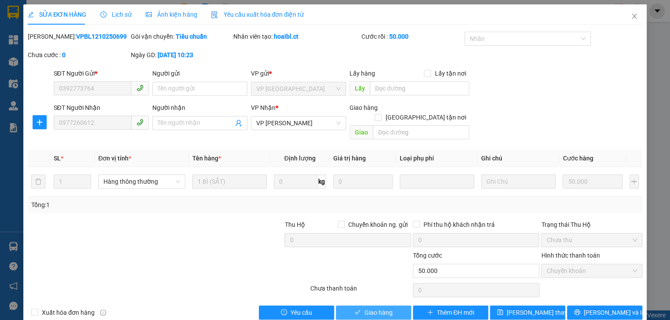
click at [382, 308] on span "Giao hàng" at bounding box center [378, 313] width 28 height 10
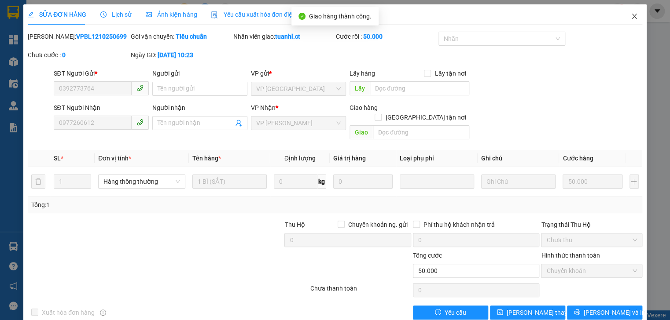
click at [631, 18] on icon "close" at bounding box center [633, 16] width 5 height 5
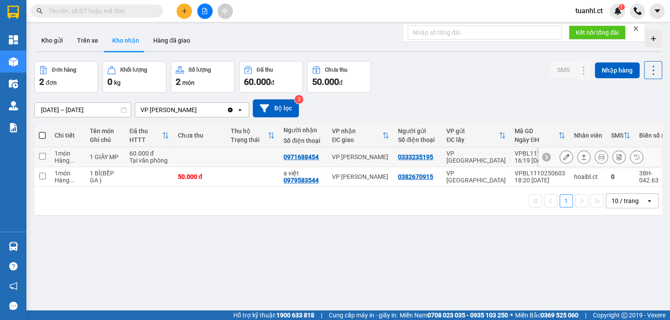
click at [560, 157] on button at bounding box center [566, 157] width 12 height 15
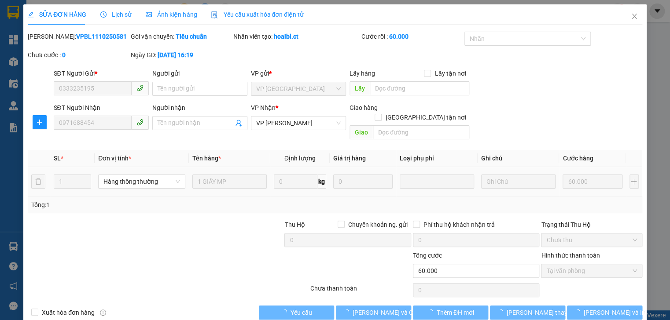
type input "0333235195"
type input "0971688454"
type input "0"
type input "60.000"
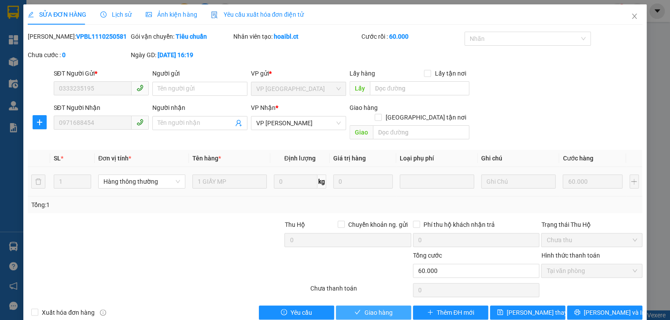
click at [375, 308] on span "Giao hàng" at bounding box center [378, 313] width 28 height 10
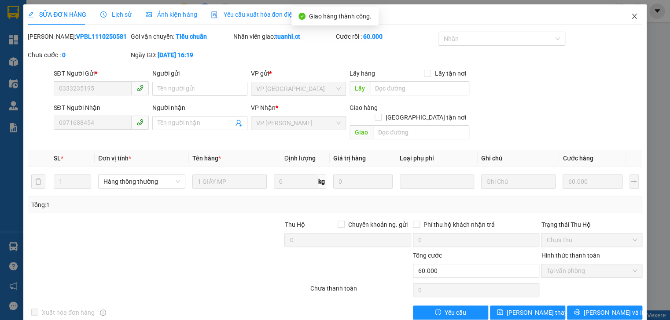
click at [631, 16] on icon "close" at bounding box center [634, 16] width 7 height 7
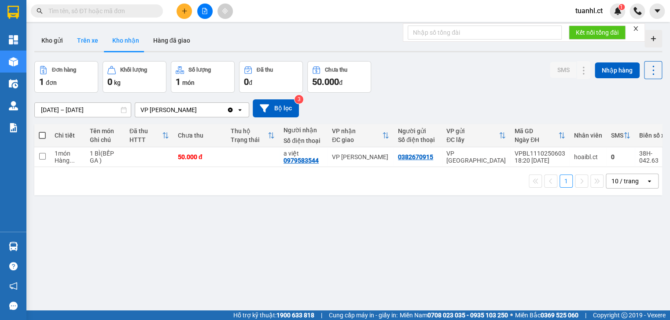
click at [81, 45] on button "Trên xe" at bounding box center [87, 40] width 35 height 21
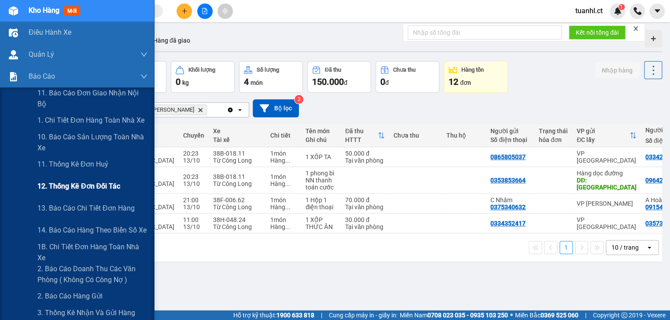
scroll to position [70, 0]
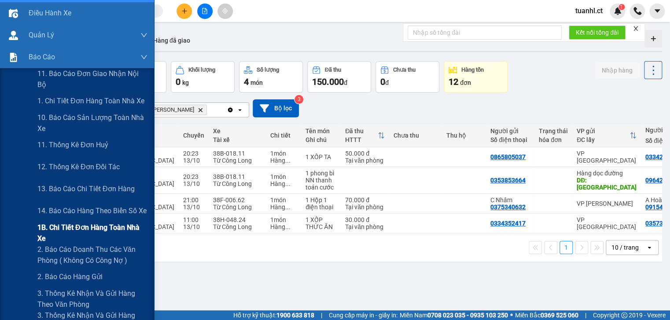
click at [71, 225] on span "1B. Chi tiết đơn hàng toàn nhà xe" at bounding box center [92, 233] width 110 height 22
